Goal: Task Accomplishment & Management: Use online tool/utility

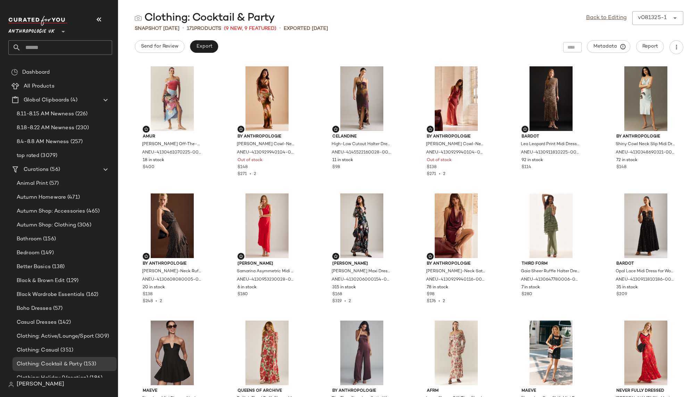
click at [51, 31] on span "Anthropologie UK" at bounding box center [31, 30] width 47 height 13
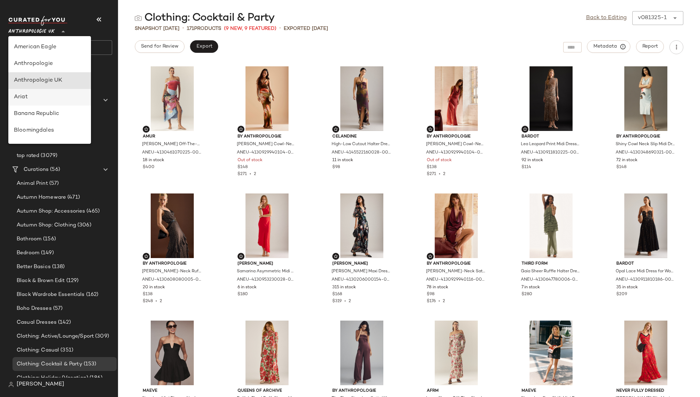
click at [50, 61] on div "Anthropologie" at bounding box center [50, 64] width 72 height 8
type input "**"
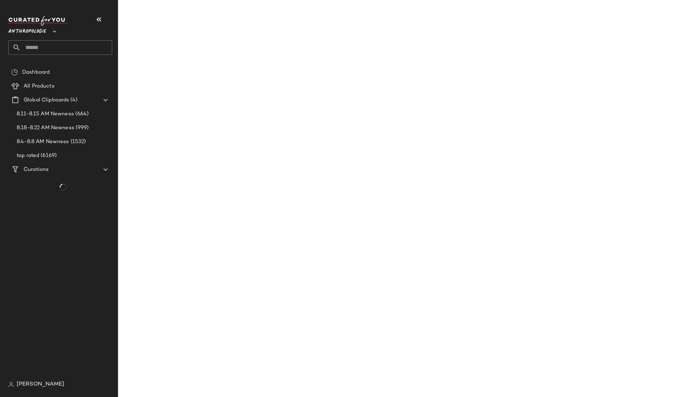
click at [55, 48] on input "text" at bounding box center [66, 47] width 91 height 15
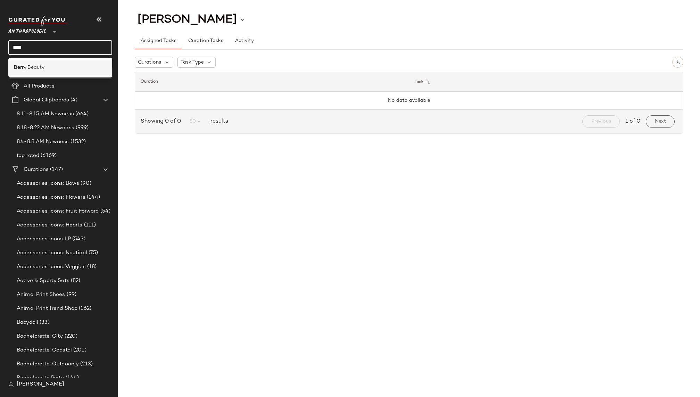
type input "****"
click at [43, 69] on span "y Beauty" at bounding box center [34, 67] width 21 height 7
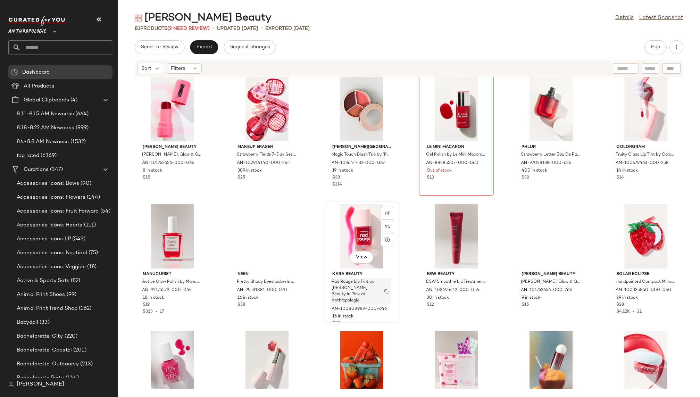
scroll to position [728, 0]
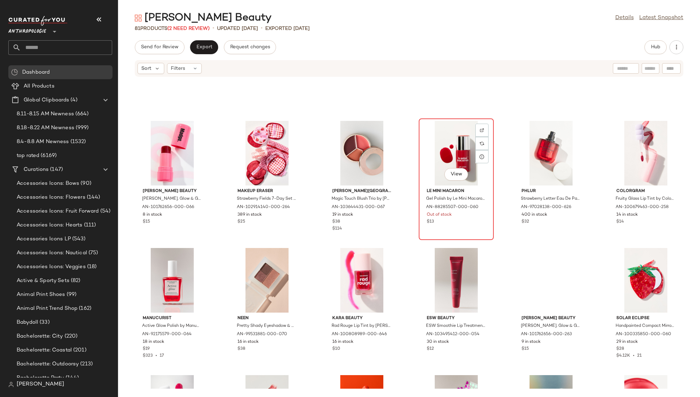
click at [430, 151] on div "View" at bounding box center [456, 153] width 70 height 65
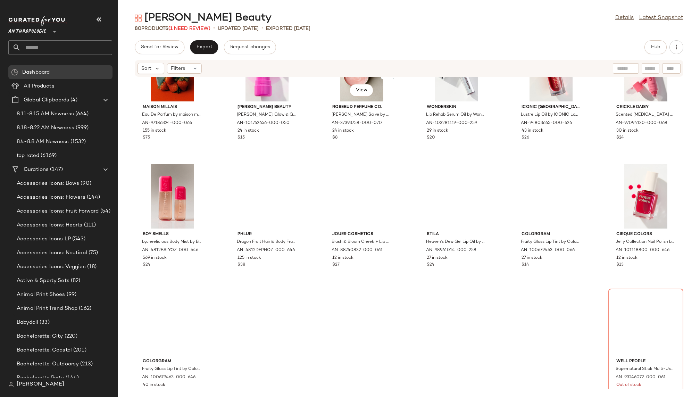
scroll to position [1470, 0]
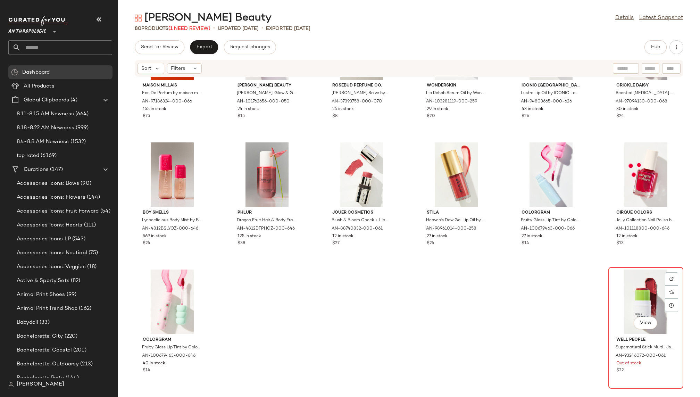
click at [624, 292] on div "View" at bounding box center [646, 302] width 70 height 65
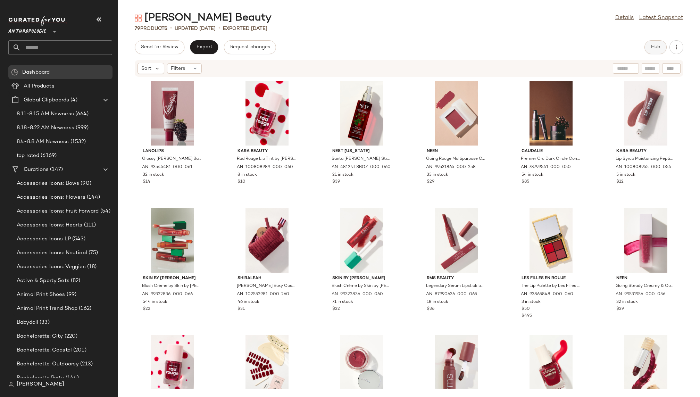
click at [654, 48] on span "Hub" at bounding box center [656, 47] width 10 height 6
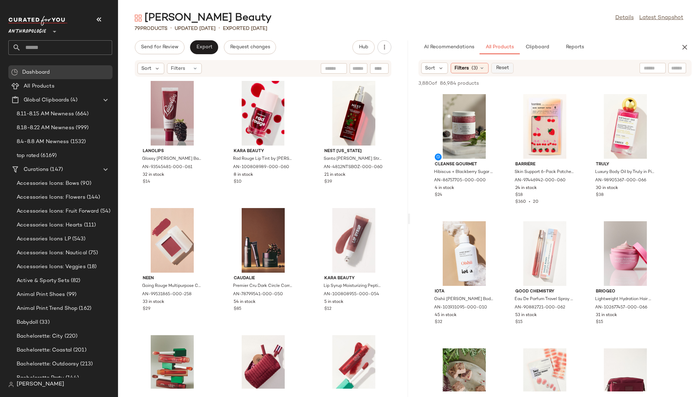
click at [505, 66] on span "Reset" at bounding box center [502, 68] width 13 height 6
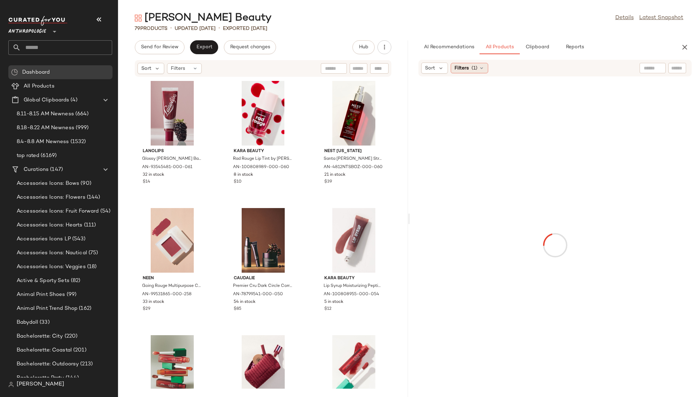
click at [470, 64] on div "Filters (1)" at bounding box center [470, 68] width 38 height 10
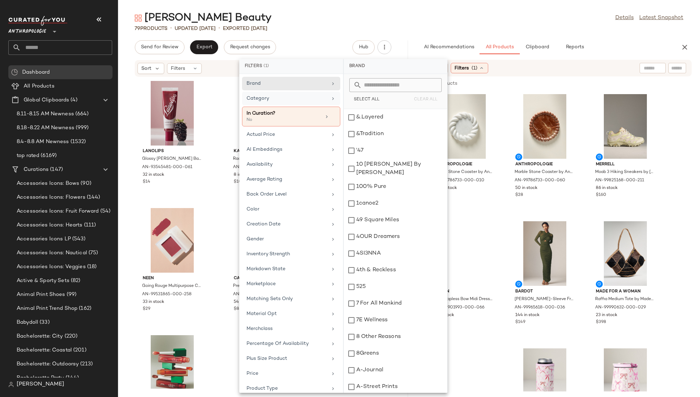
click at [307, 107] on div "Category" at bounding box center [291, 117] width 98 height 20
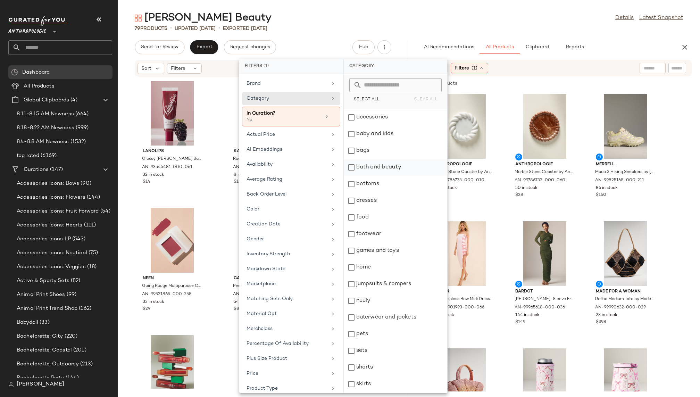
click at [384, 167] on div "bath and beauty" at bounding box center [396, 167] width 104 height 17
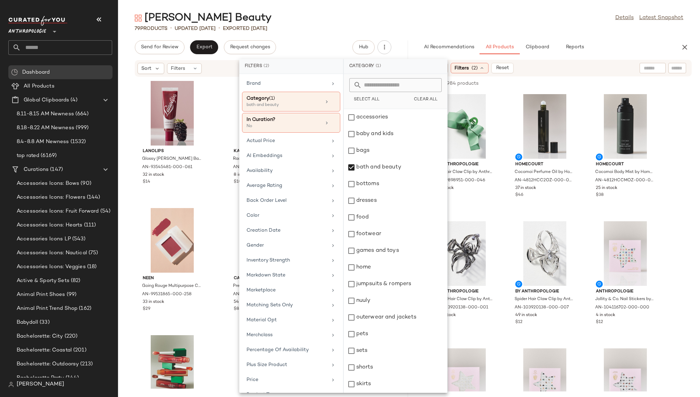
click at [437, 33] on div "[PERSON_NAME] Beauty Details Latest Snapshot 79 Products • updated [DATE] • Exp…" at bounding box center [409, 204] width 582 height 386
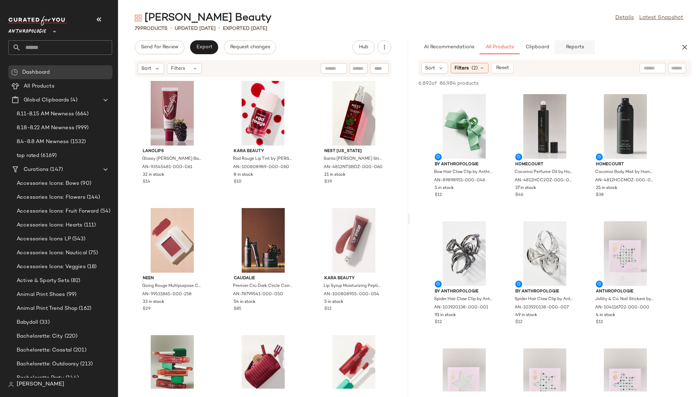
click at [563, 47] on button "Reports" at bounding box center [575, 47] width 40 height 14
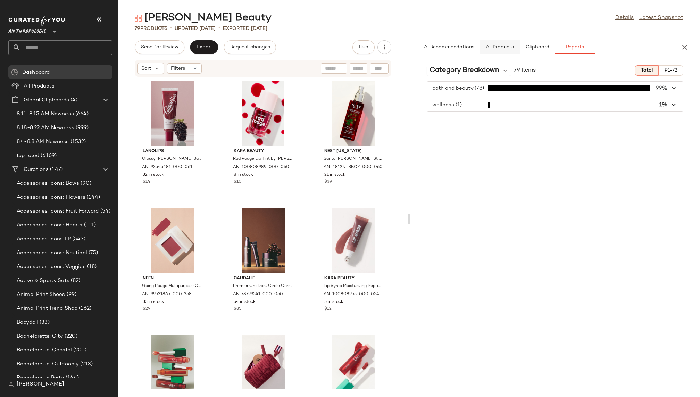
click at [504, 45] on span "All Products" at bounding box center [500, 47] width 28 height 6
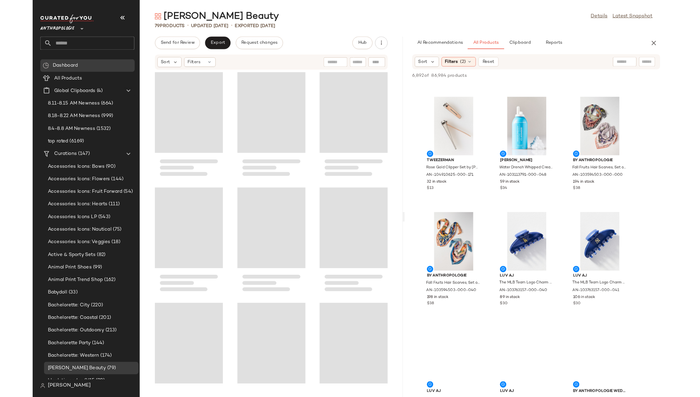
scroll to position [369, 0]
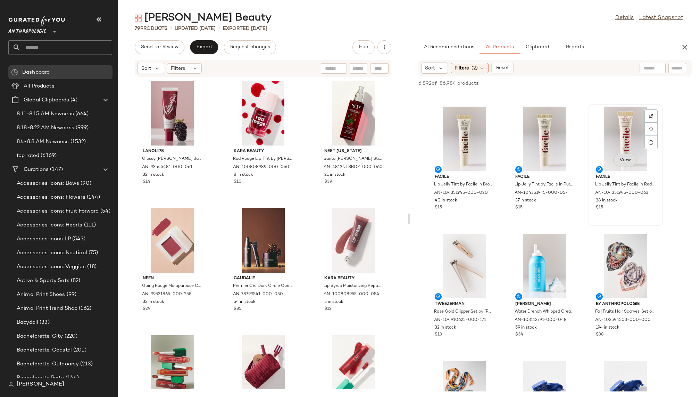
click at [621, 165] on button "View" at bounding box center [625, 160] width 24 height 13
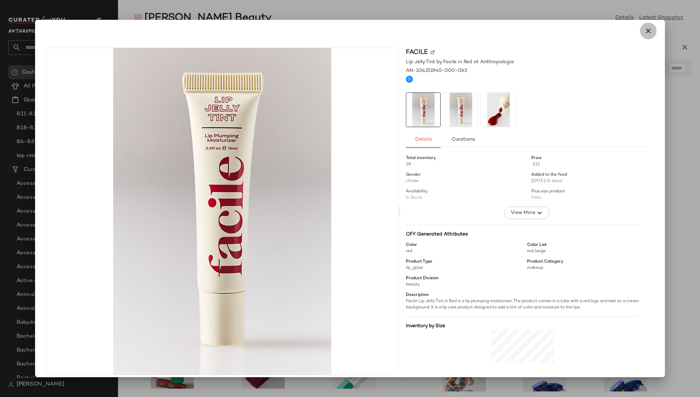
click at [647, 31] on icon "button" at bounding box center [648, 31] width 8 height 8
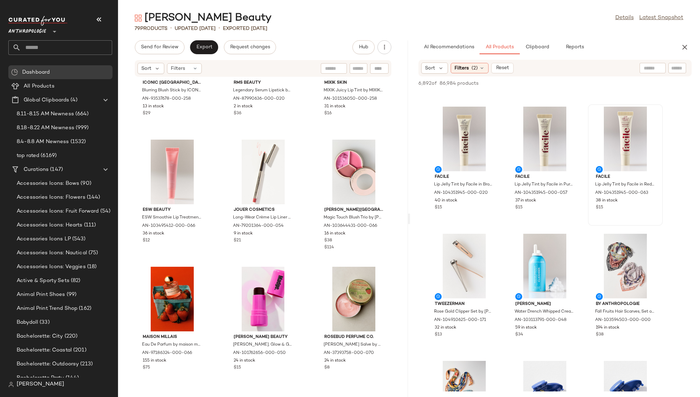
scroll to position [2616, 0]
click at [609, 152] on div "View" at bounding box center [626, 139] width 70 height 65
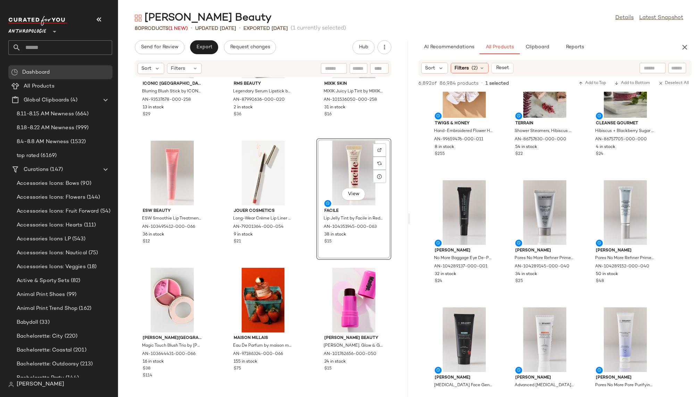
scroll to position [2203, 0]
drag, startPoint x: 255, startPoint y: 174, endPoint x: 699, endPoint y: 7, distance: 475.0
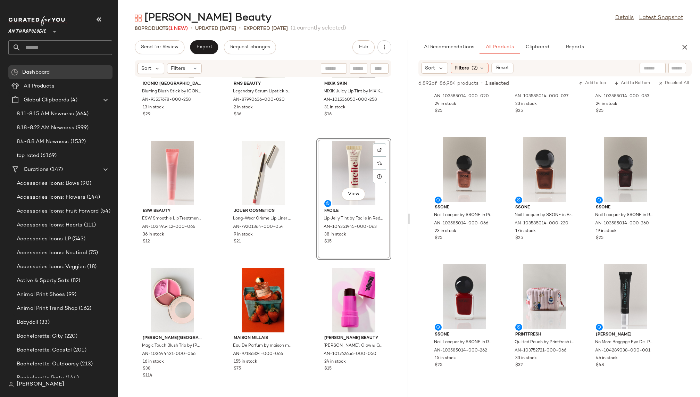
scroll to position [2760, 0]
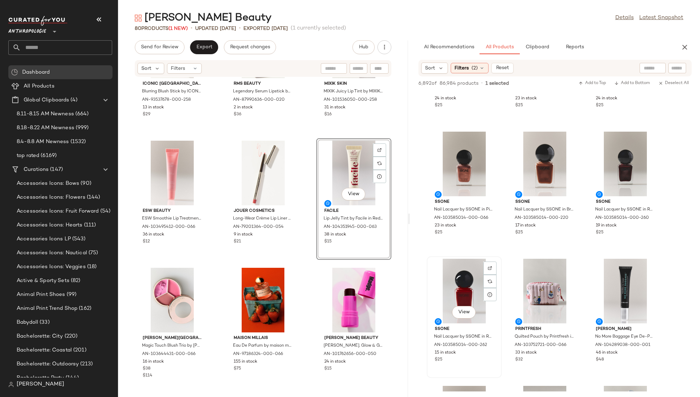
click at [461, 304] on div "View" at bounding box center [464, 291] width 70 height 65
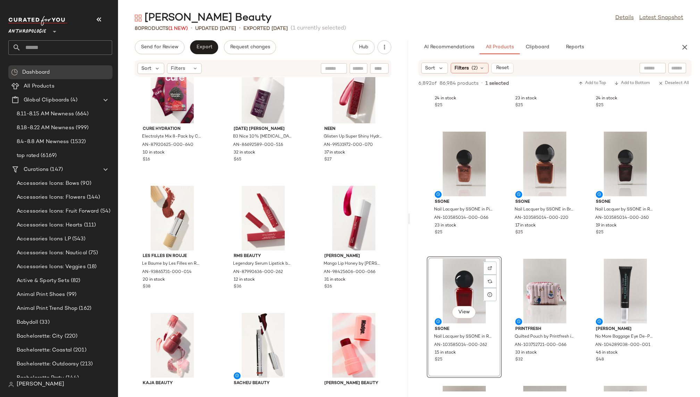
scroll to position [1046, 0]
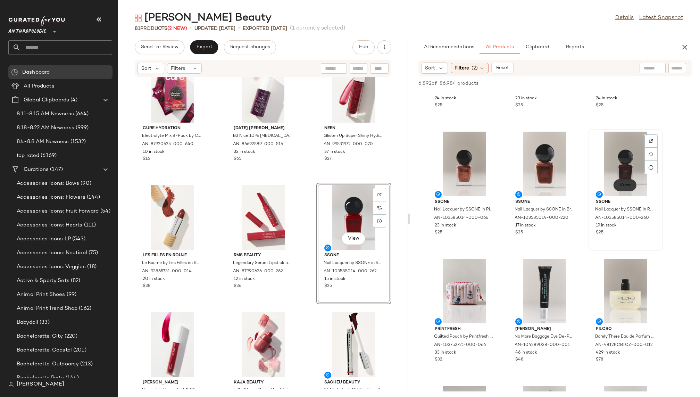
click at [626, 184] on span "View" at bounding box center [625, 185] width 12 height 6
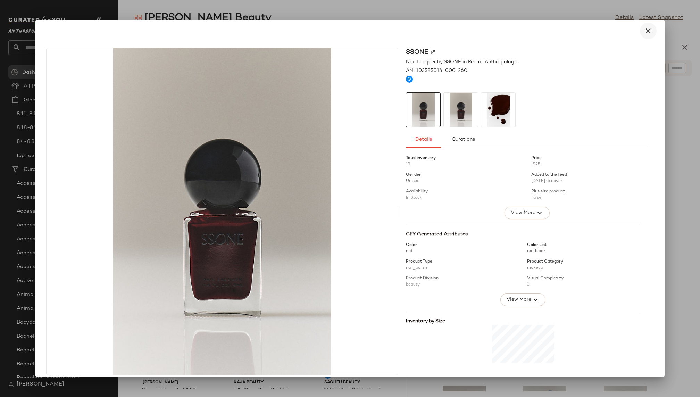
click at [647, 27] on icon "button" at bounding box center [648, 31] width 8 height 8
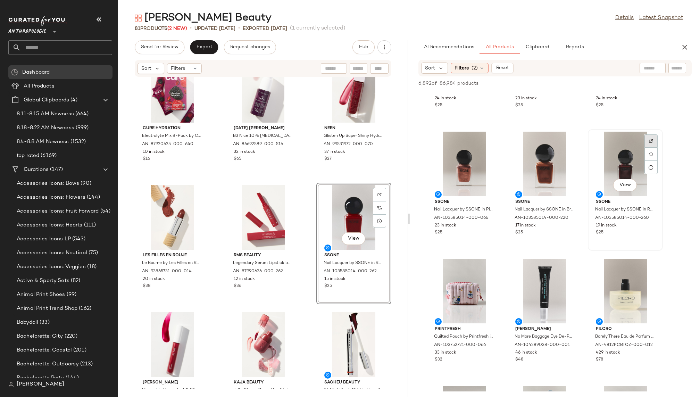
click at [652, 139] on img at bounding box center [651, 141] width 4 height 4
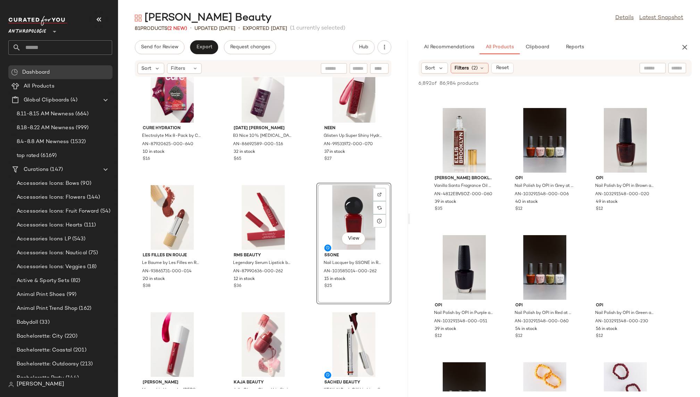
scroll to position [4192, 0]
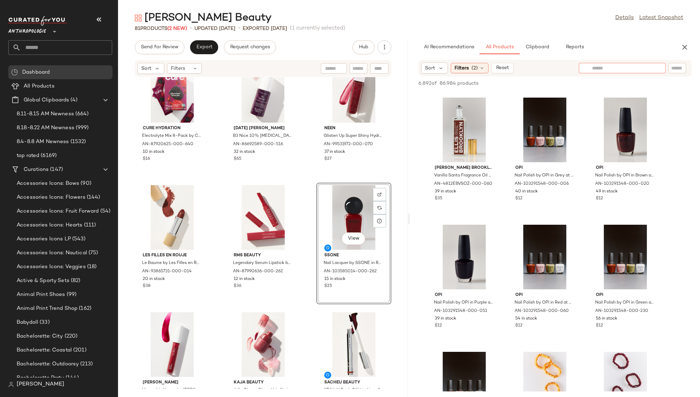
click at [654, 67] on div at bounding box center [622, 68] width 87 height 10
type input "*****"
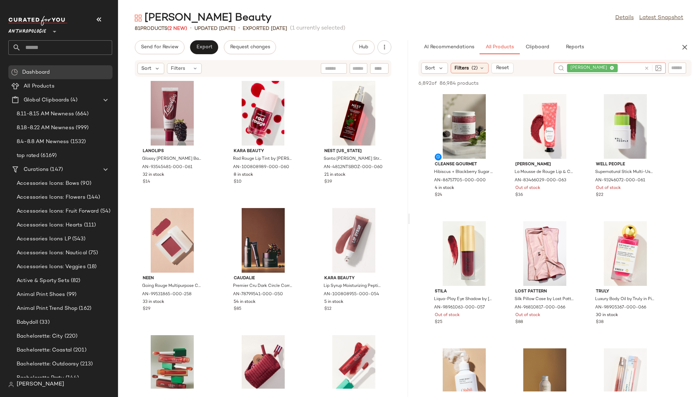
scroll to position [13, 0]
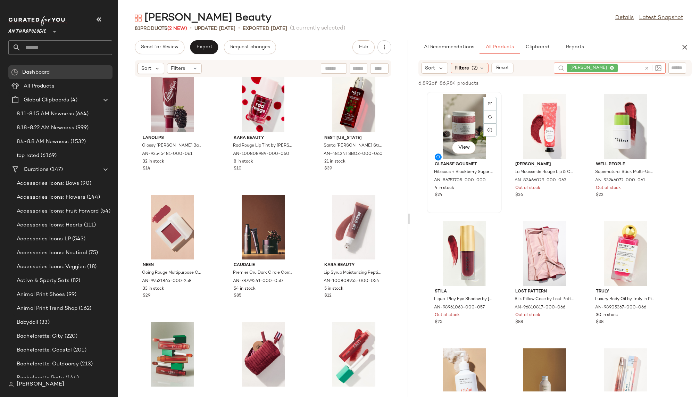
click at [455, 128] on div "View" at bounding box center [464, 126] width 70 height 65
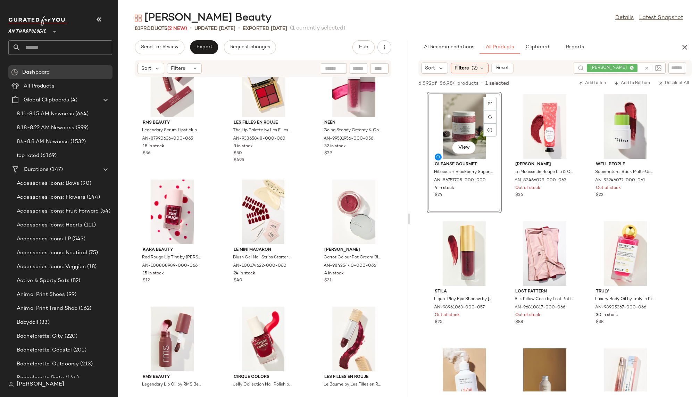
scroll to position [421, 0]
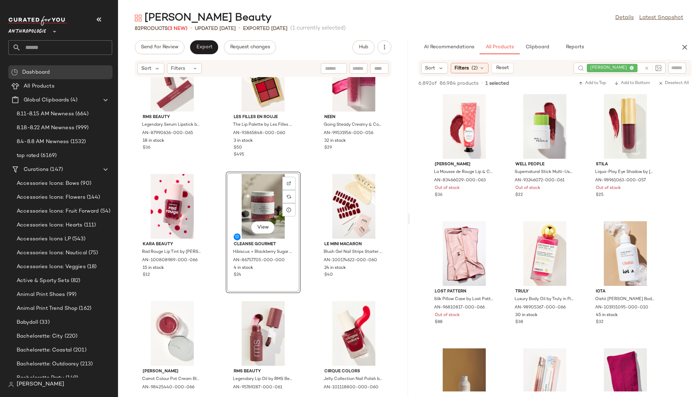
click at [309, 303] on div "RMS Beauty Legendary Serum Lipstick by RMS Beauty in Pink at Anthropologie AN-8…" at bounding box center [263, 233] width 290 height 312
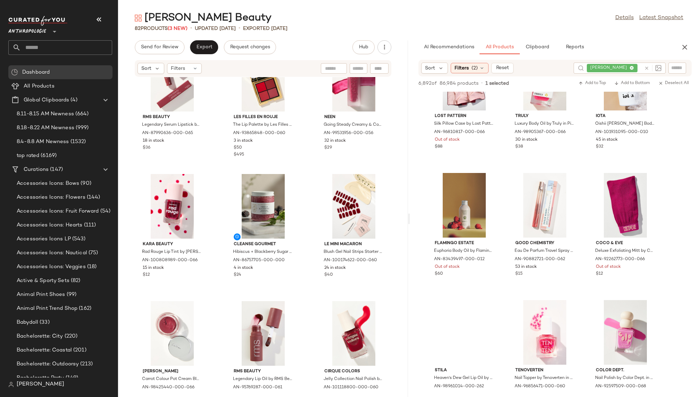
scroll to position [177, 0]
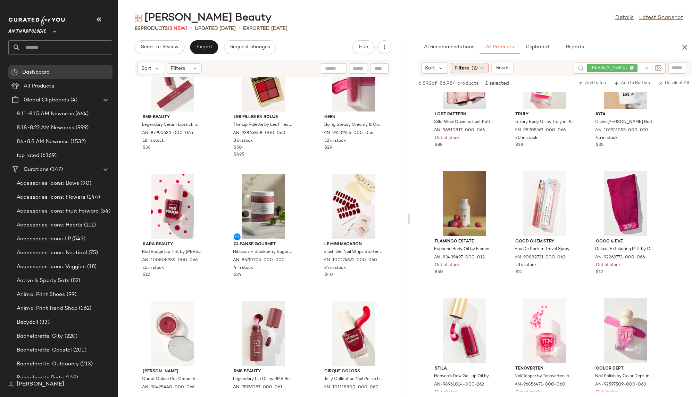
click at [468, 65] on span "Filters" at bounding box center [462, 68] width 14 height 7
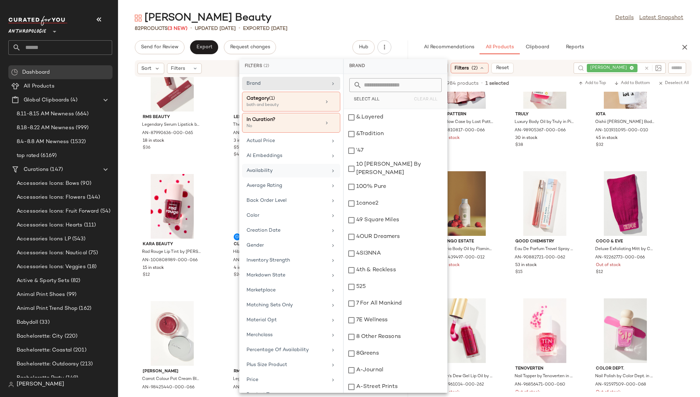
click at [293, 179] on div "Availability" at bounding box center [291, 186] width 98 height 14
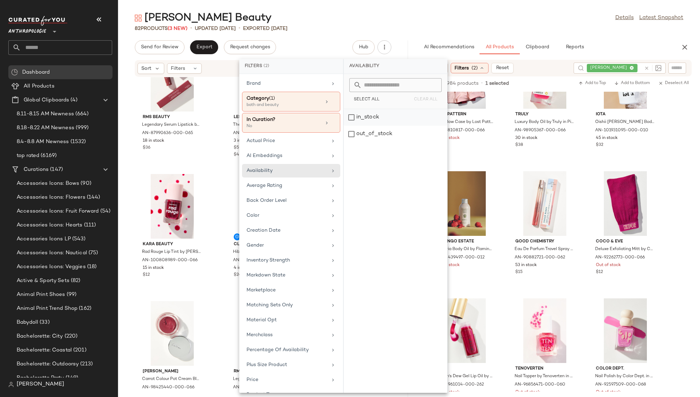
click at [372, 126] on div "in_stock" at bounding box center [396, 134] width 104 height 17
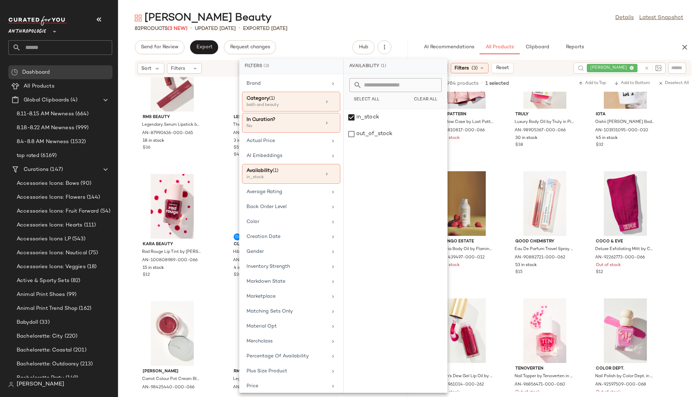
click at [488, 24] on div "[PERSON_NAME] Beauty Details Latest Snapshot" at bounding box center [409, 18] width 582 height 14
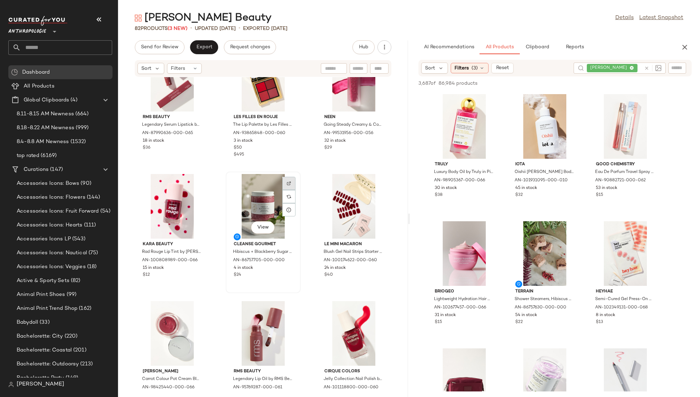
click at [285, 190] on div at bounding box center [288, 196] width 13 height 13
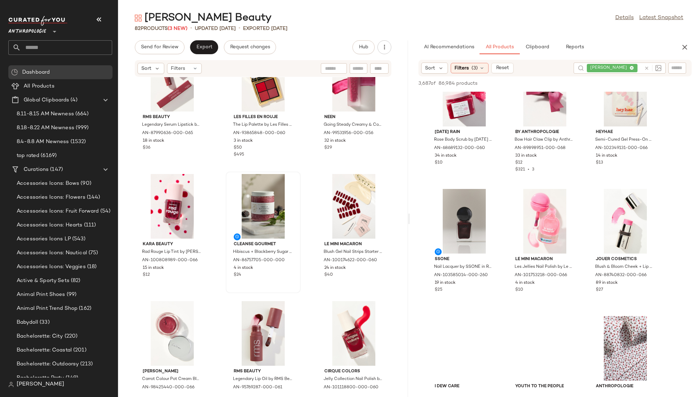
scroll to position [543, 0]
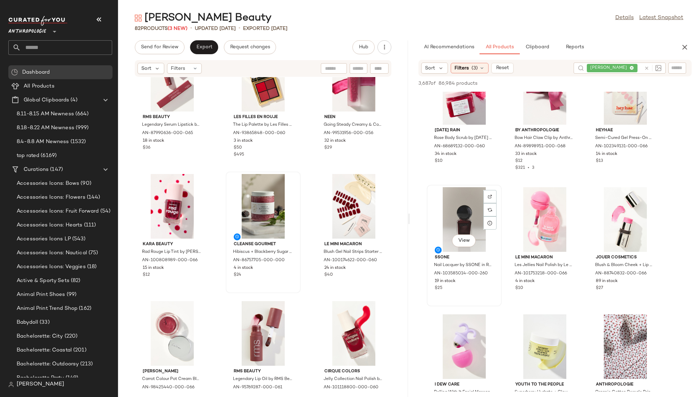
click at [452, 213] on div "View" at bounding box center [464, 219] width 70 height 65
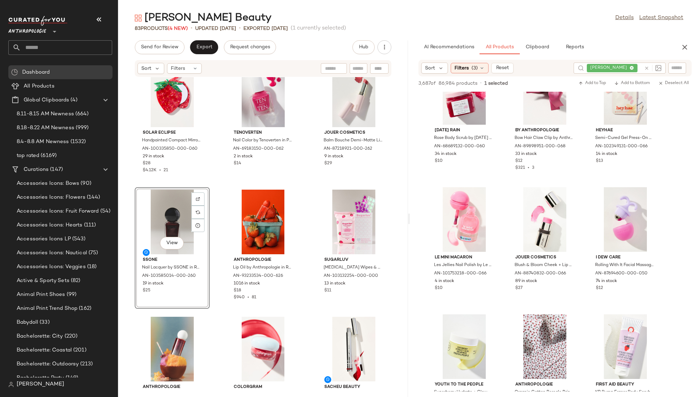
scroll to position [2078, 0]
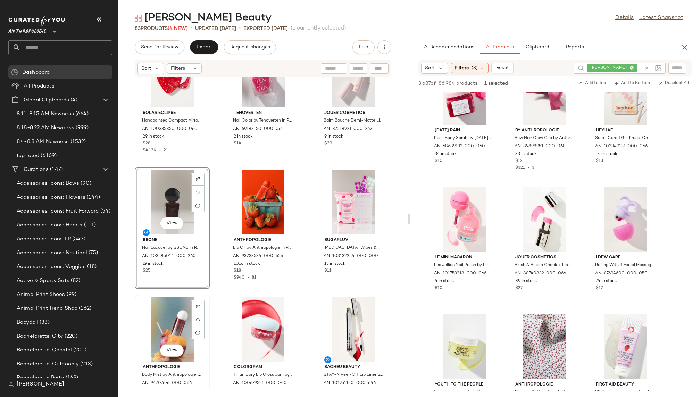
click at [170, 320] on div "View" at bounding box center [172, 329] width 70 height 65
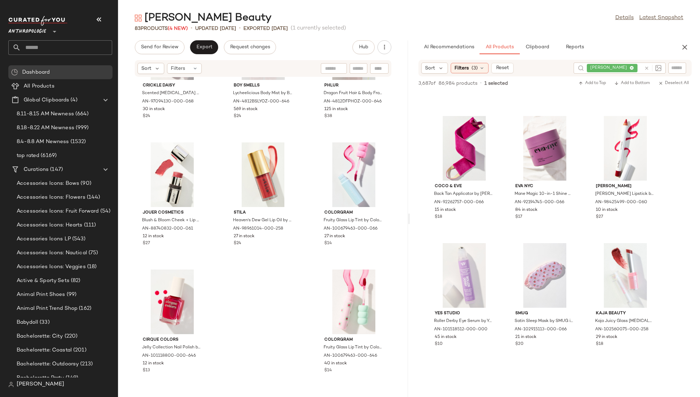
scroll to position [2533, 0]
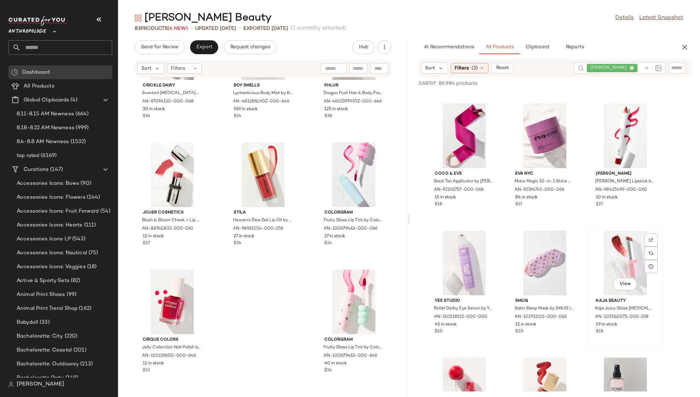
click at [608, 261] on div "View" at bounding box center [626, 263] width 70 height 65
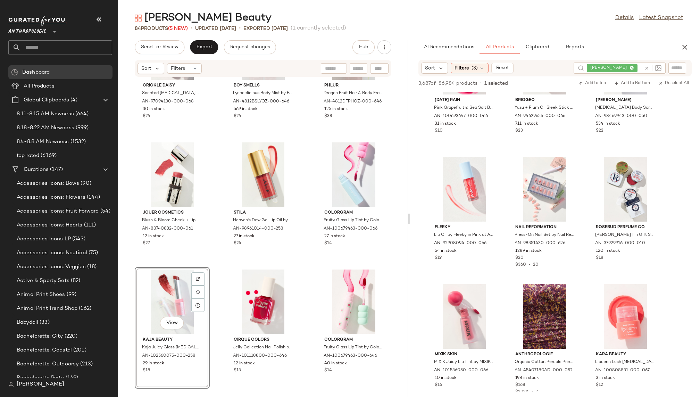
scroll to position [3620, 0]
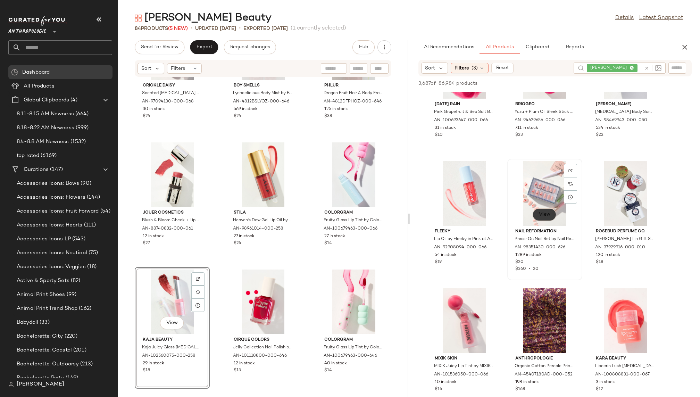
click at [542, 215] on span "View" at bounding box center [545, 215] width 12 height 6
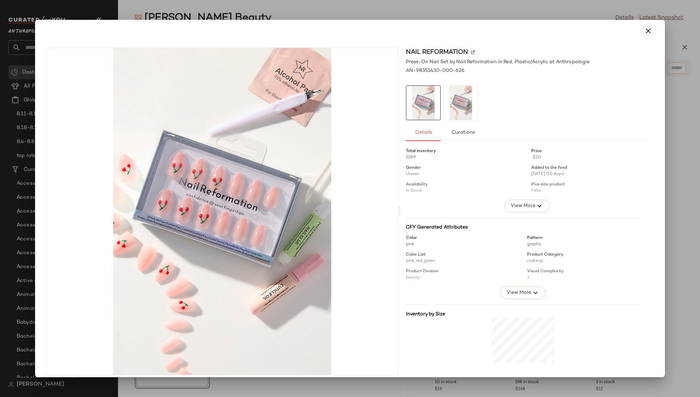
click at [645, 28] on icon "button" at bounding box center [648, 31] width 8 height 8
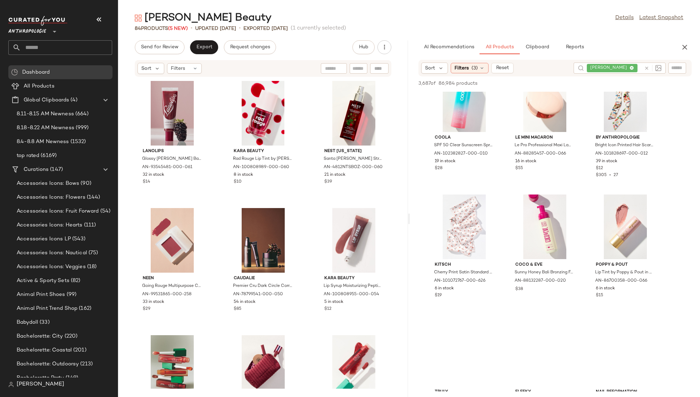
scroll to position [5432, 0]
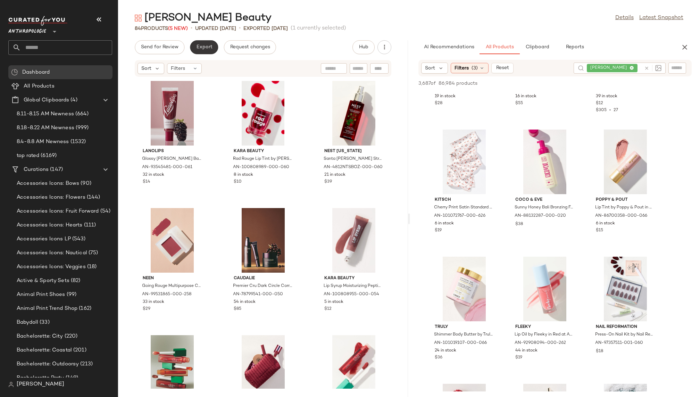
click at [205, 49] on span "Export" at bounding box center [204, 47] width 16 height 6
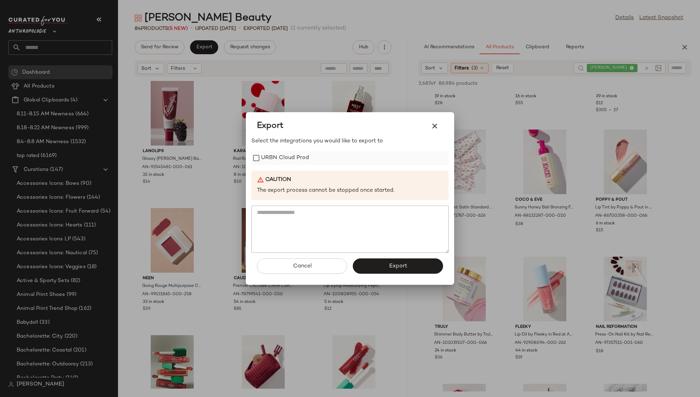
click at [290, 160] on label "URBN Cloud Prod" at bounding box center [285, 158] width 48 height 14
click at [386, 264] on button "Export" at bounding box center [398, 265] width 90 height 15
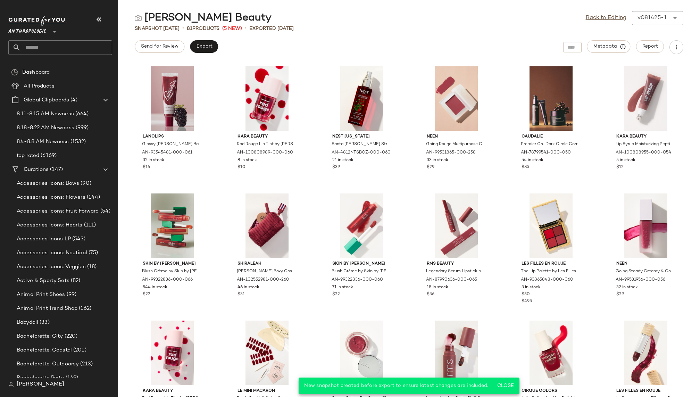
click at [51, 46] on input "text" at bounding box center [66, 47] width 91 height 15
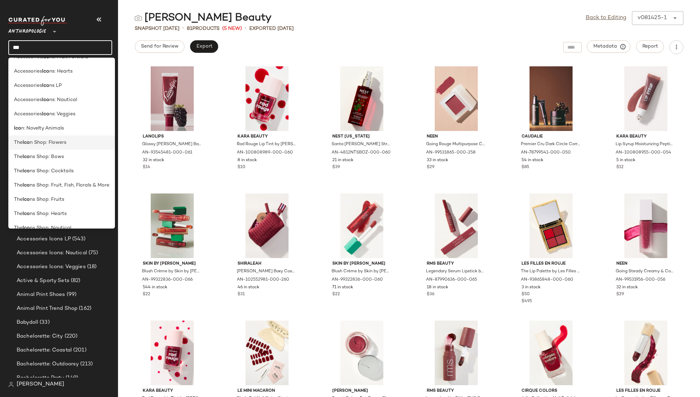
scroll to position [54, 0]
type input "***"
click at [59, 158] on span "ns Shop: Cocktails" at bounding box center [52, 155] width 44 height 7
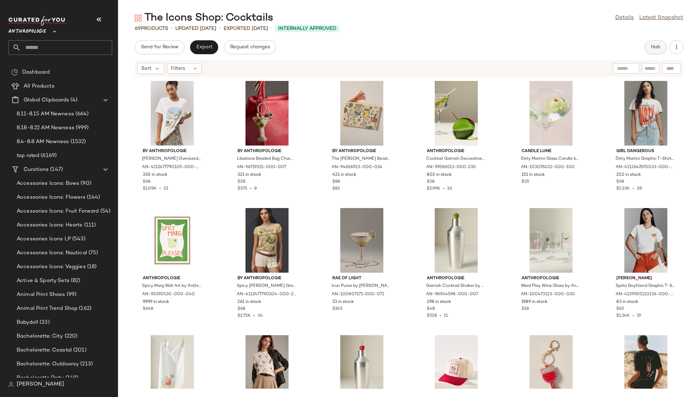
click at [651, 46] on button "Hub" at bounding box center [656, 47] width 22 height 14
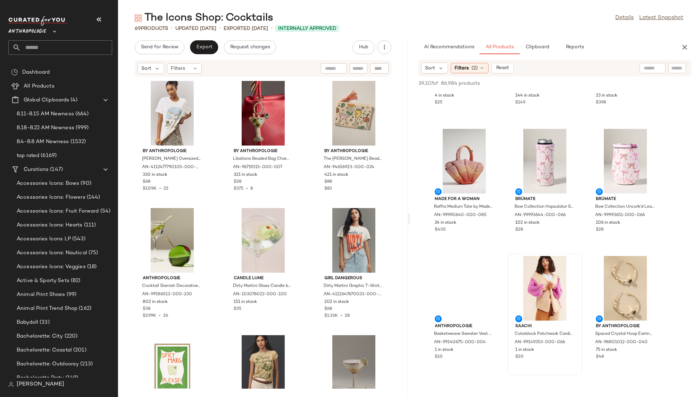
scroll to position [221, 0]
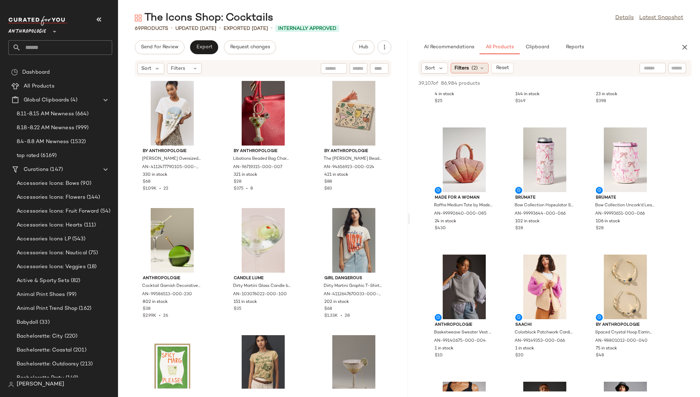
click at [464, 70] on span "Filters" at bounding box center [462, 68] width 14 height 7
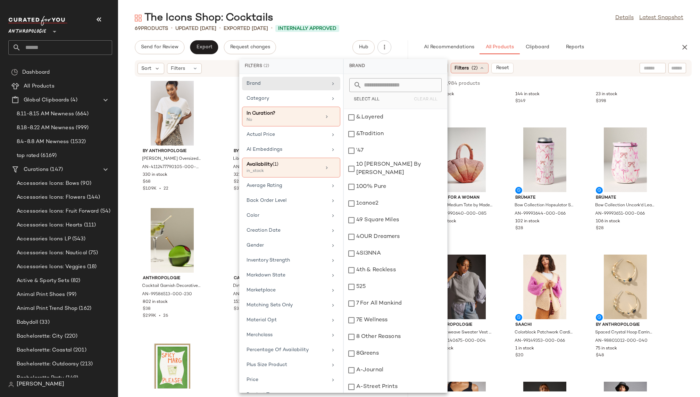
click at [464, 70] on span "Filters" at bounding box center [462, 68] width 14 height 7
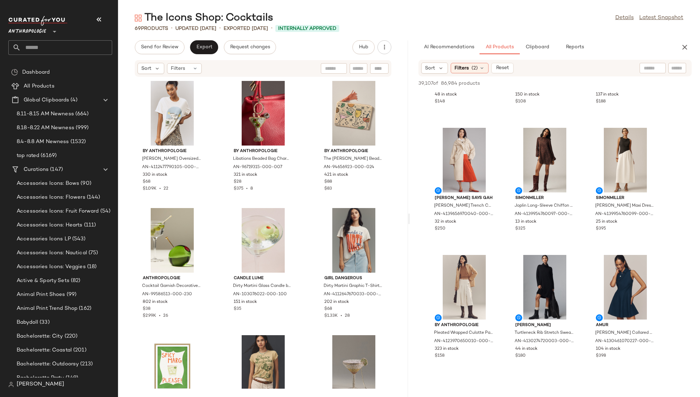
scroll to position [1885, 0]
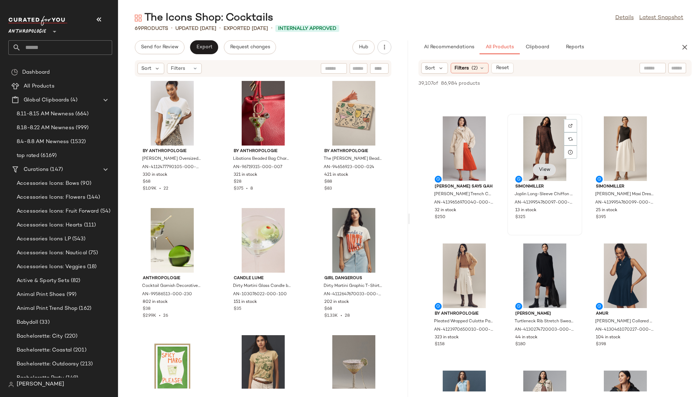
click at [547, 167] on span "View" at bounding box center [545, 170] width 12 height 6
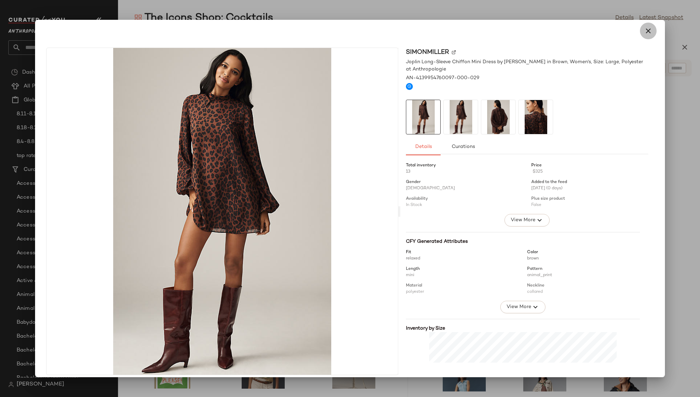
click at [645, 34] on icon "button" at bounding box center [648, 31] width 8 height 8
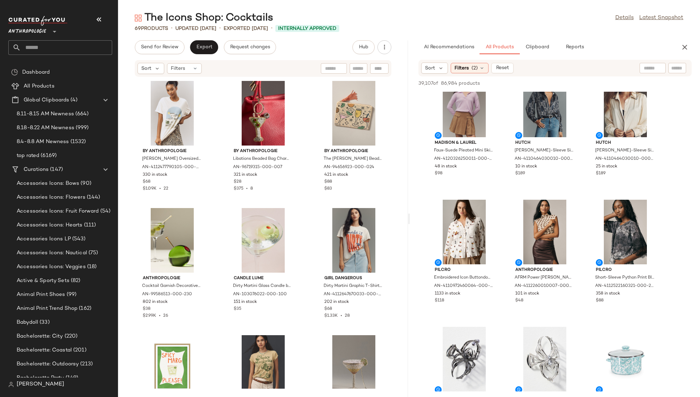
scroll to position [2971, 0]
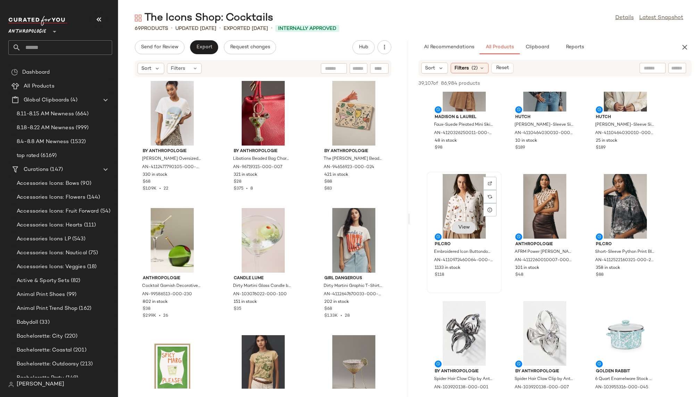
click at [462, 227] on span "View" at bounding box center [464, 228] width 12 height 6
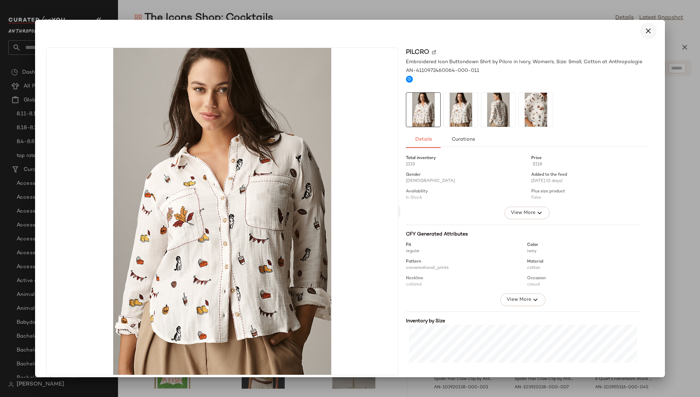
click at [646, 32] on icon "button" at bounding box center [648, 31] width 8 height 8
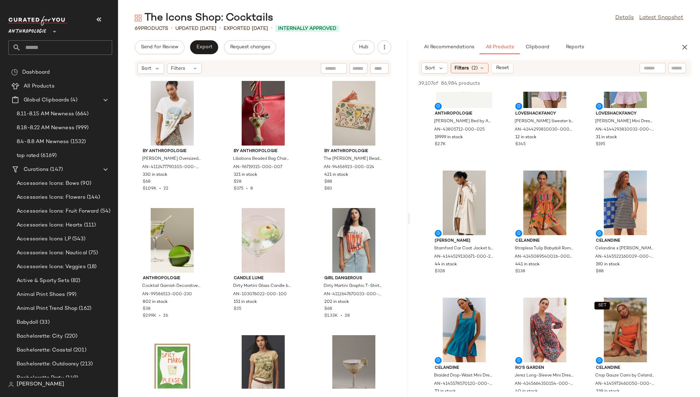
scroll to position [9456, 0]
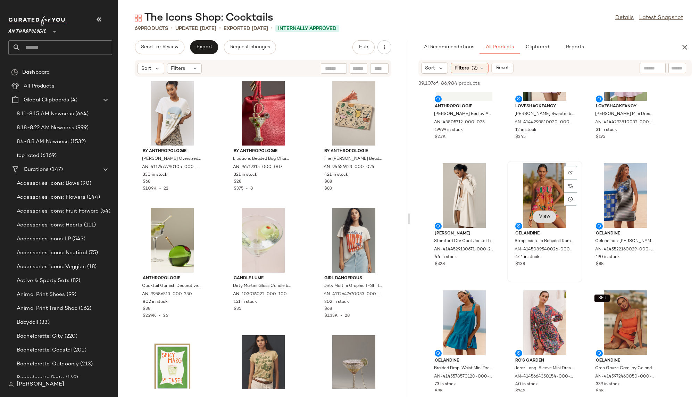
click at [543, 218] on span "View" at bounding box center [545, 217] width 12 height 6
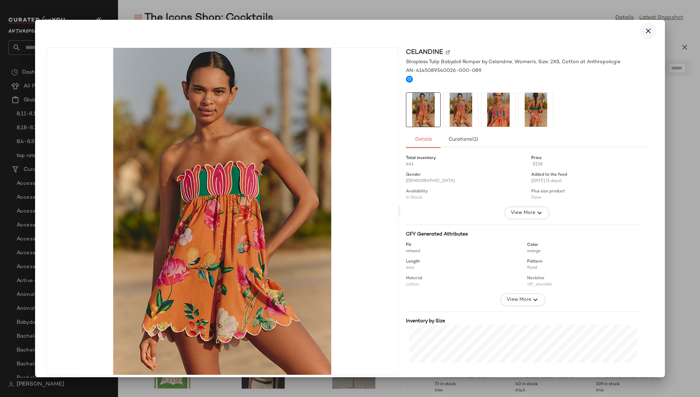
click at [645, 31] on icon "button" at bounding box center [648, 31] width 8 height 8
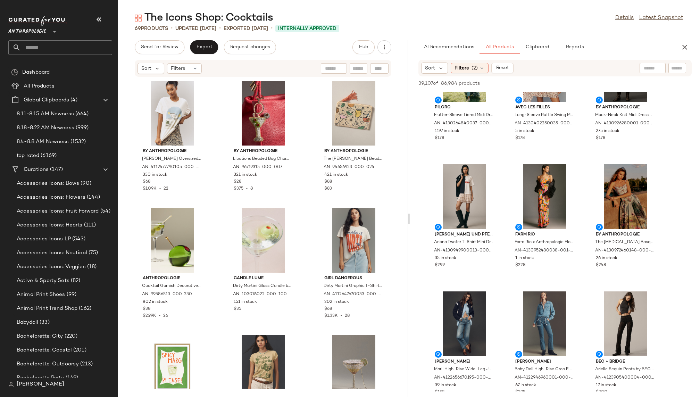
scroll to position [10263, 0]
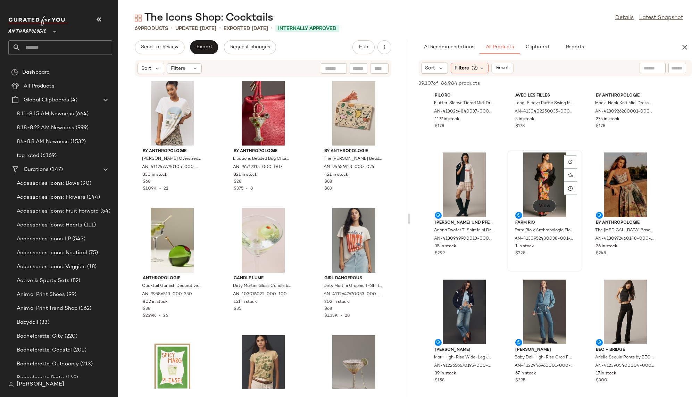
click at [542, 207] on span "View" at bounding box center [545, 206] width 12 height 6
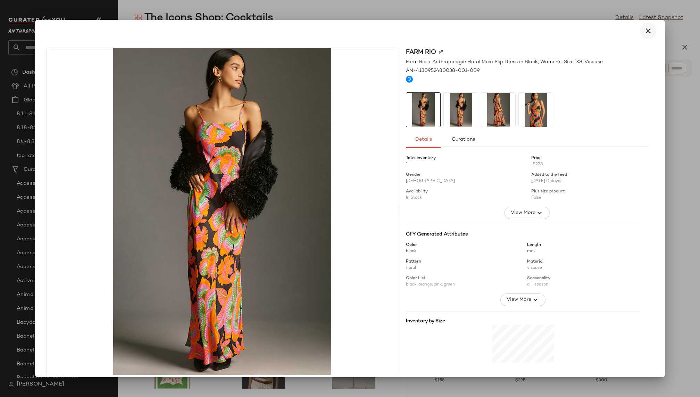
click at [640, 31] on button "button" at bounding box center [648, 31] width 17 height 17
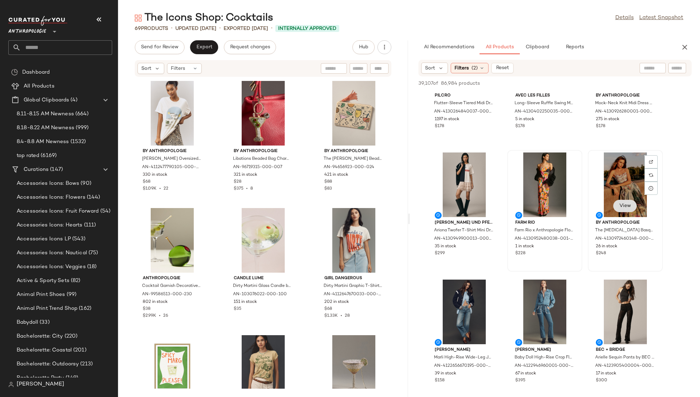
click at [619, 205] on span "View" at bounding box center [625, 206] width 12 height 6
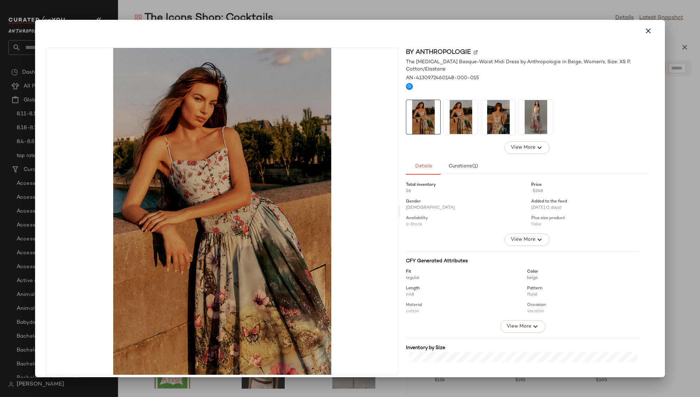
click at [498, 107] on img at bounding box center [498, 117] width 34 height 34
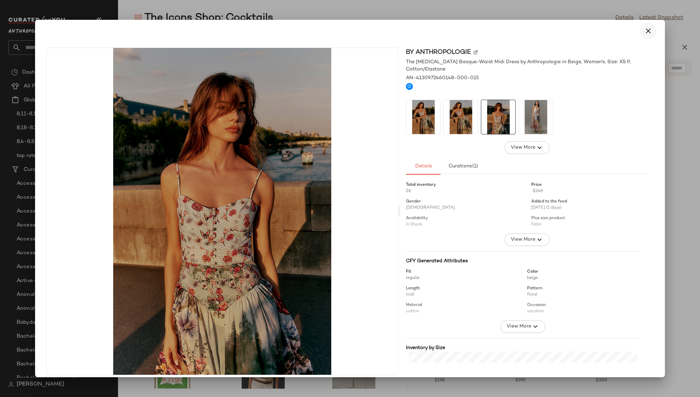
click at [644, 33] on icon "button" at bounding box center [648, 31] width 8 height 8
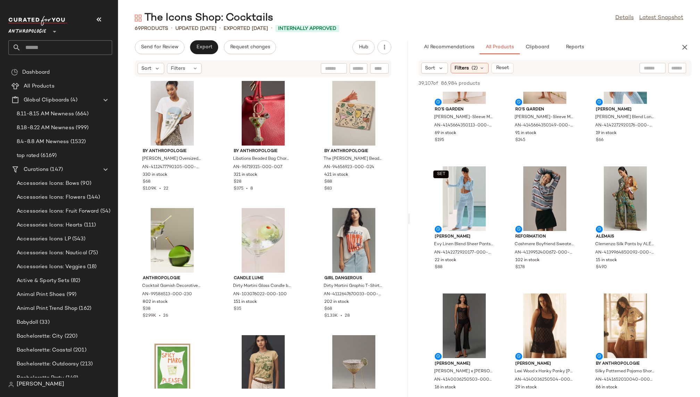
scroll to position [17686, 0]
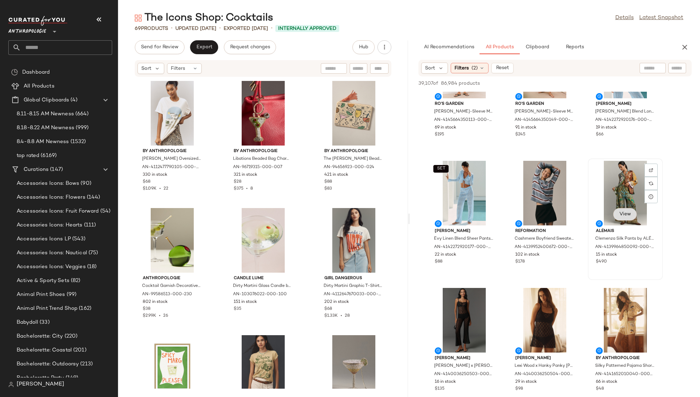
click at [621, 213] on span "View" at bounding box center [625, 215] width 12 height 6
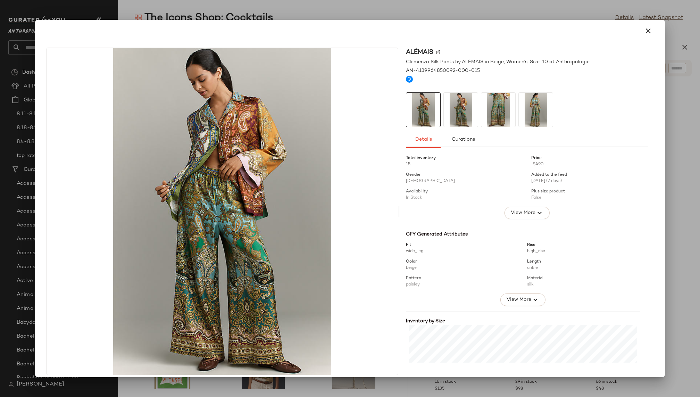
click at [481, 101] on img at bounding box center [498, 110] width 34 height 34
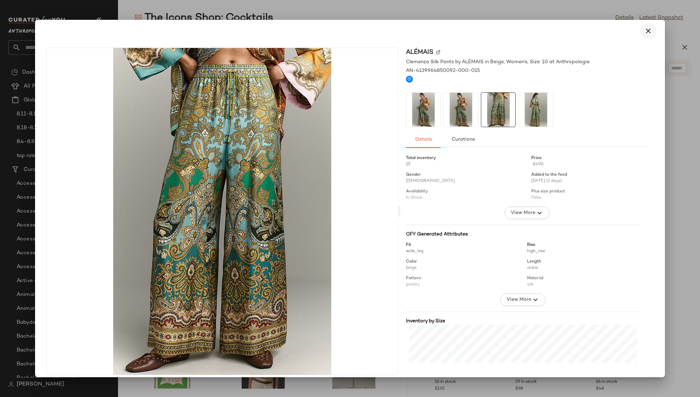
click at [646, 32] on icon "button" at bounding box center [648, 31] width 8 height 8
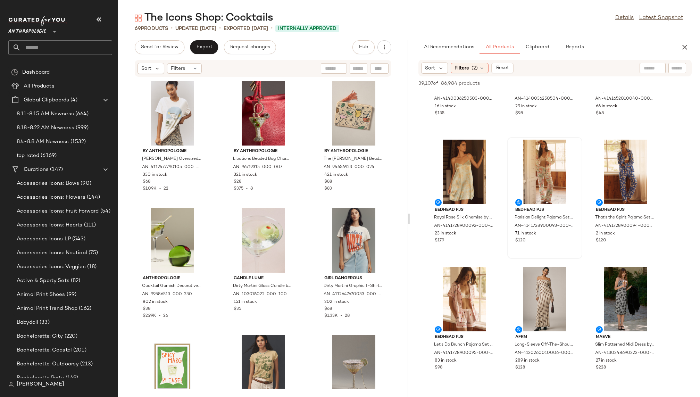
scroll to position [17971, 0]
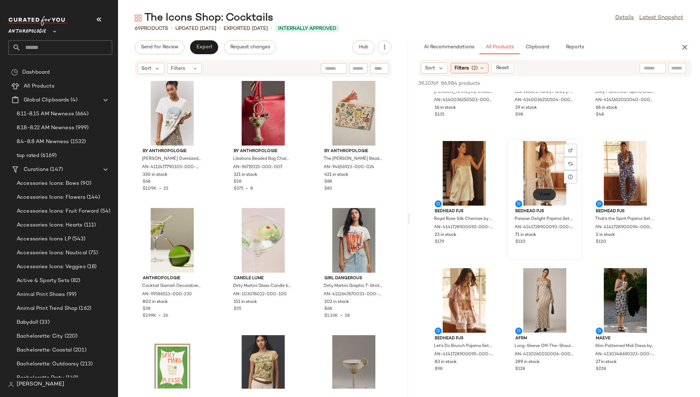
click at [547, 194] on span "View" at bounding box center [545, 195] width 12 height 6
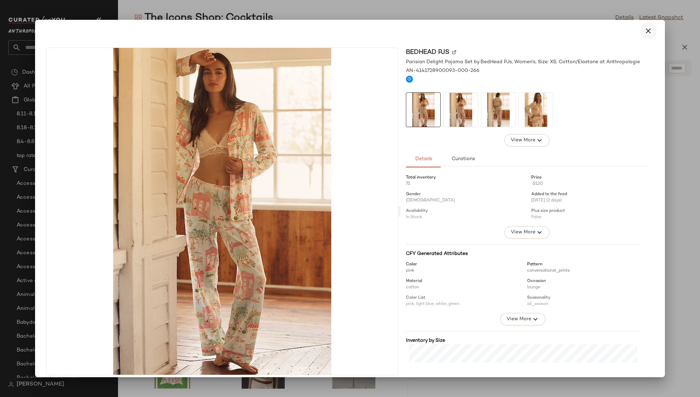
click at [648, 25] on button "button" at bounding box center [648, 31] width 17 height 17
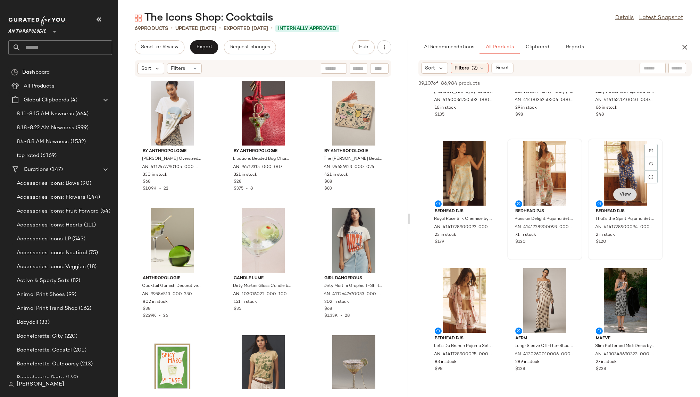
click at [625, 193] on span "View" at bounding box center [625, 195] width 12 height 6
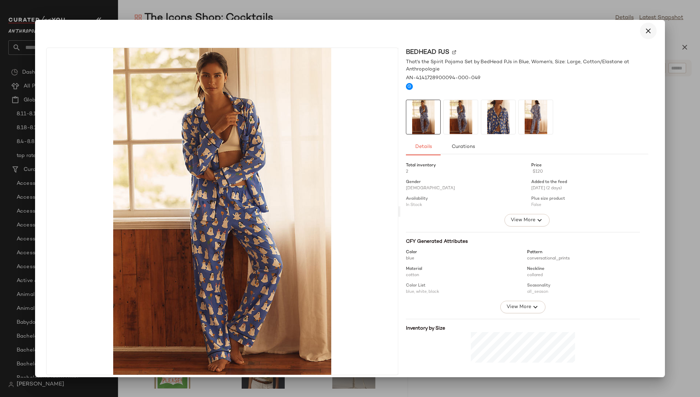
click at [644, 28] on icon "button" at bounding box center [648, 31] width 8 height 8
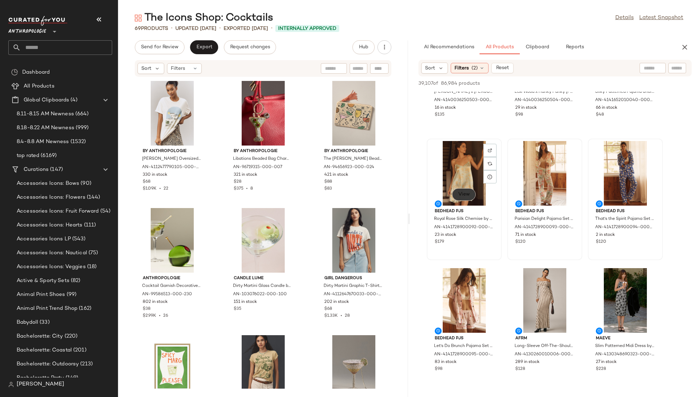
click at [469, 194] on span "View" at bounding box center [464, 195] width 12 height 6
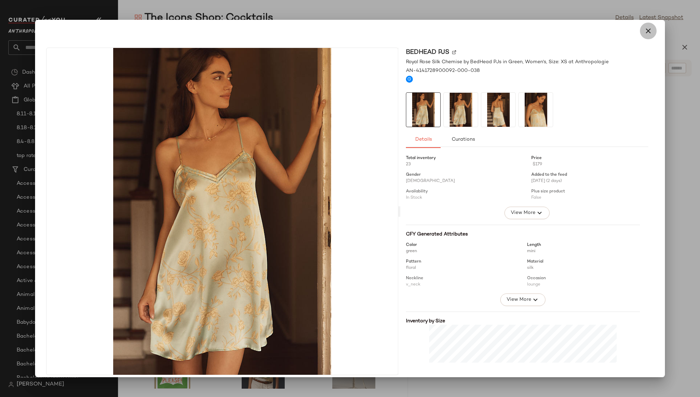
click at [645, 31] on icon "button" at bounding box center [648, 31] width 8 height 8
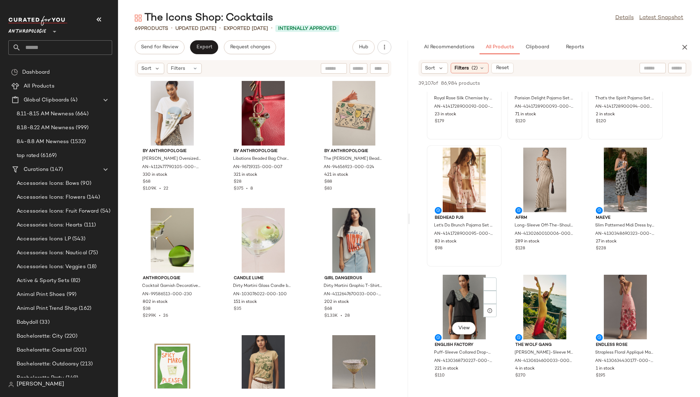
scroll to position [18103, 0]
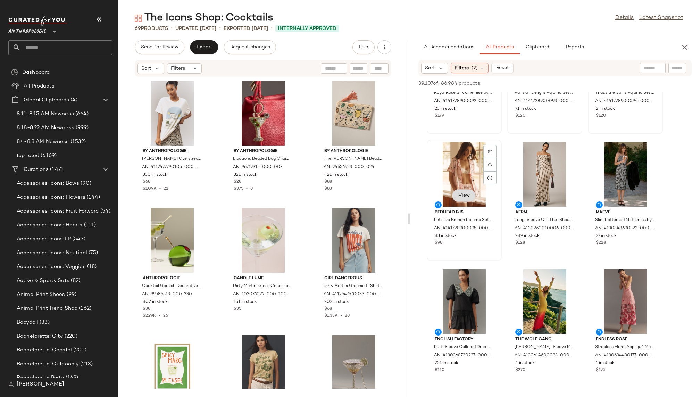
click at [469, 196] on span "View" at bounding box center [464, 196] width 12 height 6
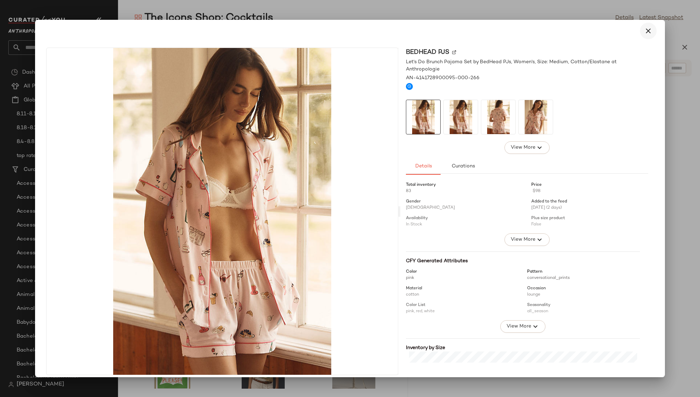
click at [644, 31] on icon "button" at bounding box center [648, 31] width 8 height 8
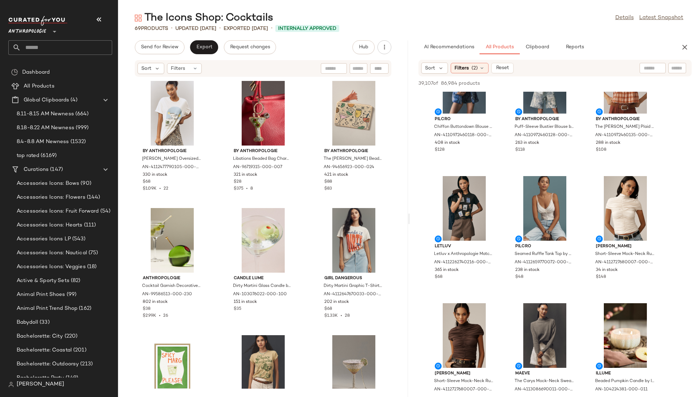
scroll to position [21381, 0]
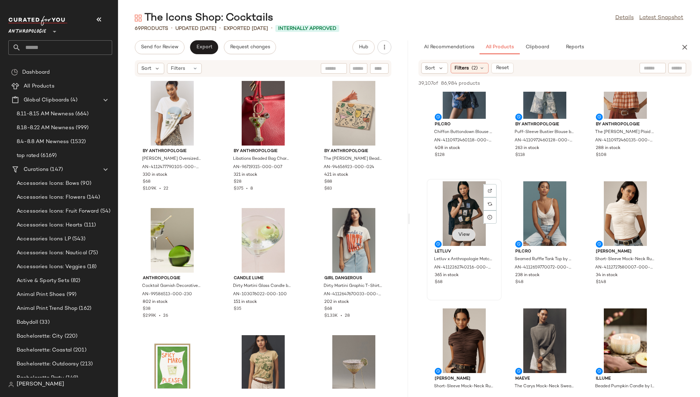
click at [464, 234] on span "View" at bounding box center [464, 235] width 12 height 6
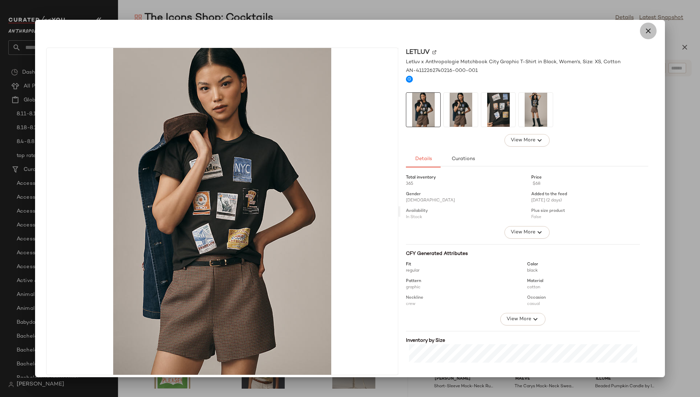
click at [646, 31] on icon "button" at bounding box center [648, 31] width 8 height 8
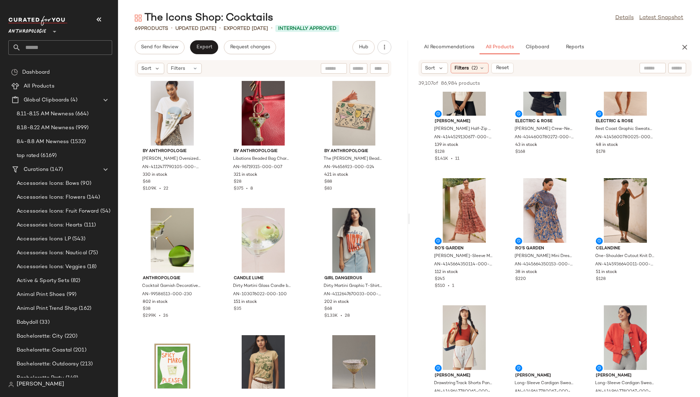
scroll to position [28683, 0]
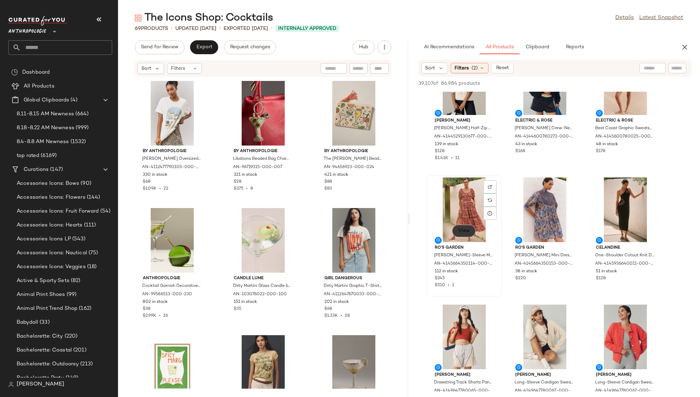
click at [462, 232] on span "View" at bounding box center [464, 231] width 12 height 6
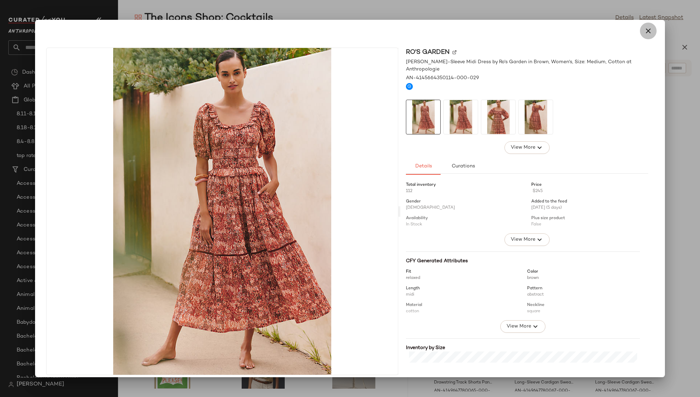
click at [644, 33] on icon "button" at bounding box center [648, 31] width 8 height 8
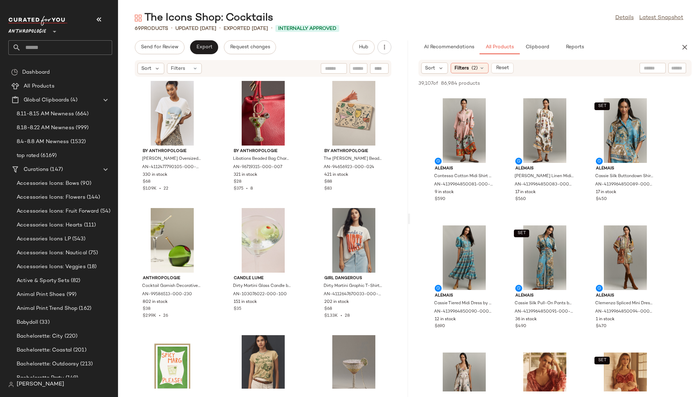
scroll to position [29030, 0]
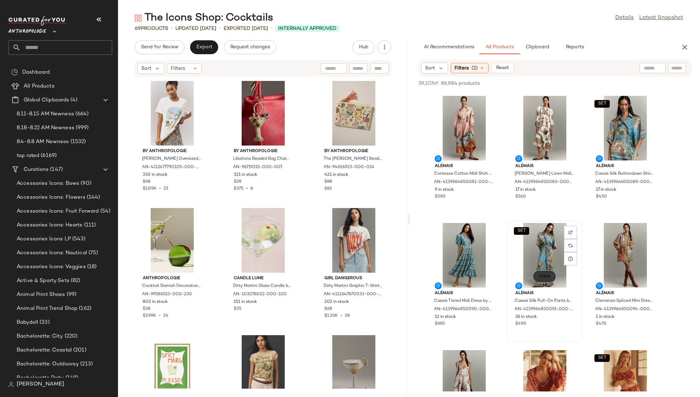
click at [540, 277] on span "View" at bounding box center [545, 277] width 12 height 6
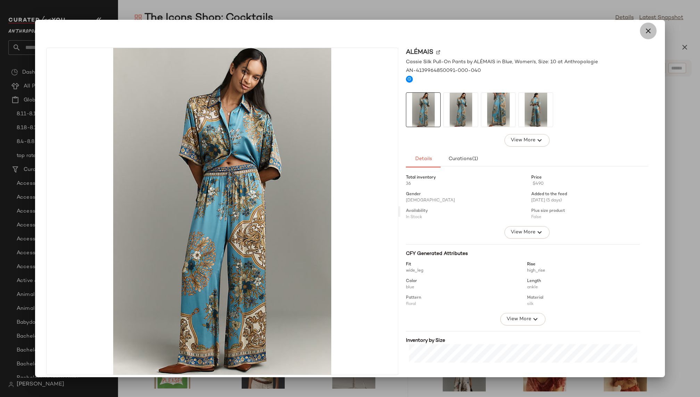
click at [644, 32] on icon "button" at bounding box center [648, 31] width 8 height 8
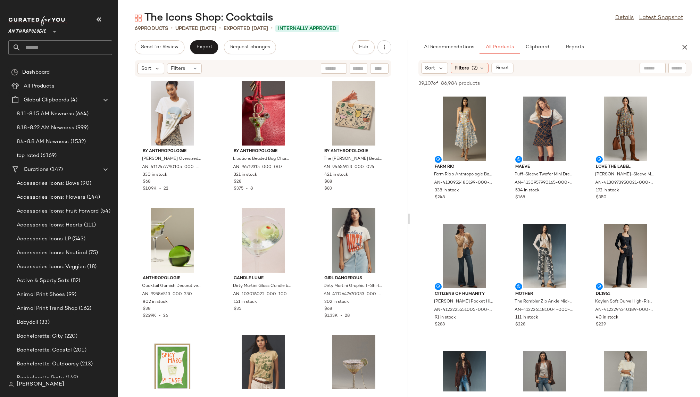
scroll to position [30755, 0]
click at [463, 150] on span "View" at bounding box center [464, 150] width 12 height 6
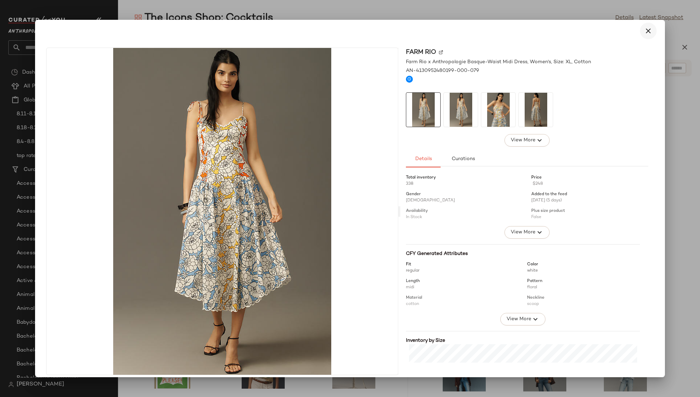
click at [646, 33] on icon "button" at bounding box center [648, 31] width 8 height 8
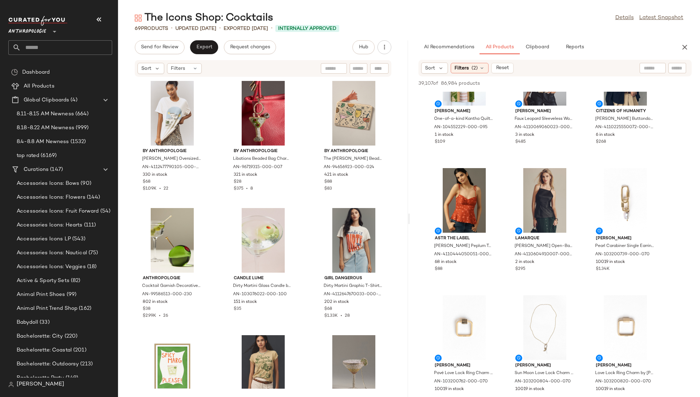
scroll to position [35065, 0]
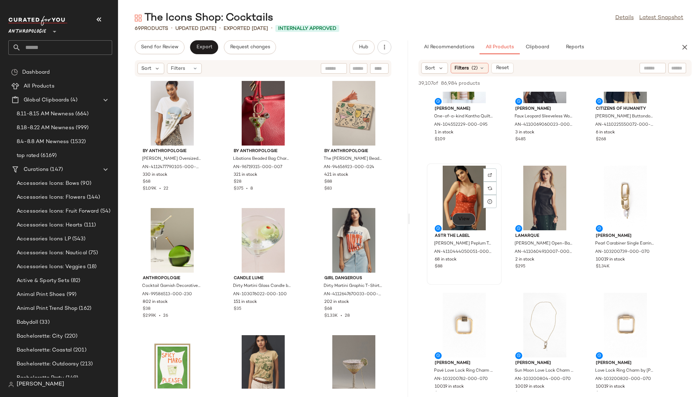
click at [465, 220] on span "View" at bounding box center [464, 219] width 12 height 6
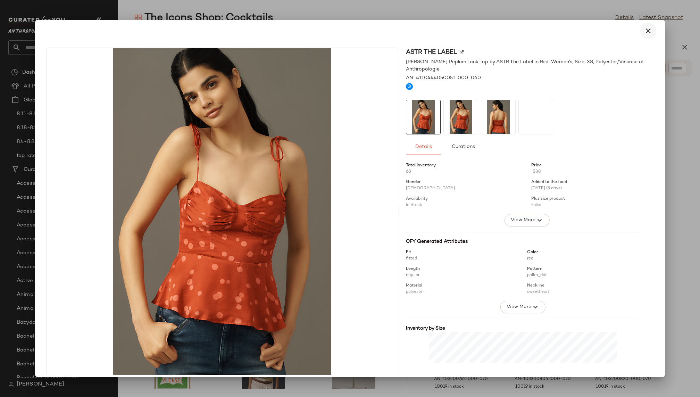
click at [644, 34] on icon "button" at bounding box center [648, 31] width 8 height 8
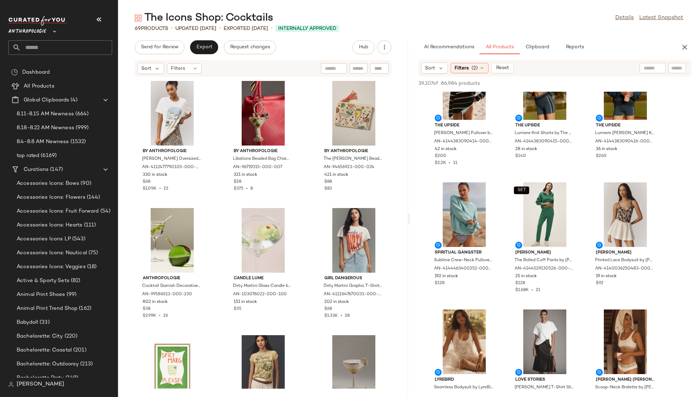
scroll to position [39575, 0]
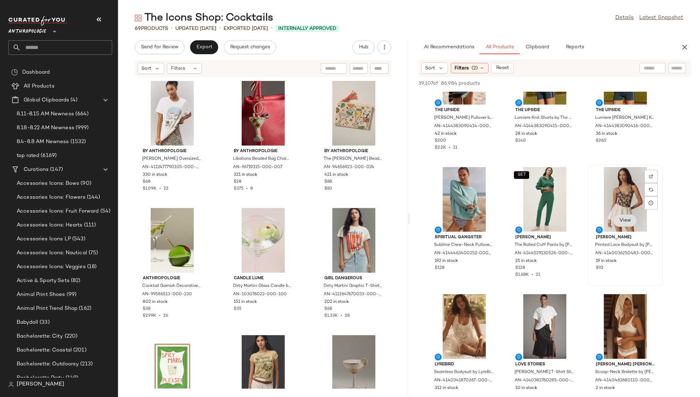
click at [626, 223] on span "View" at bounding box center [625, 221] width 12 height 6
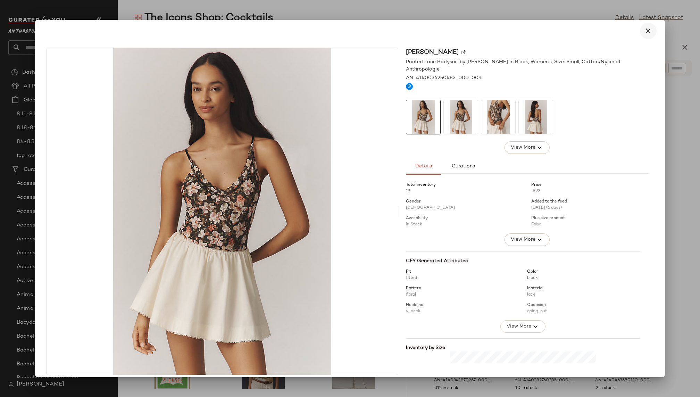
click at [645, 32] on icon "button" at bounding box center [648, 31] width 8 height 8
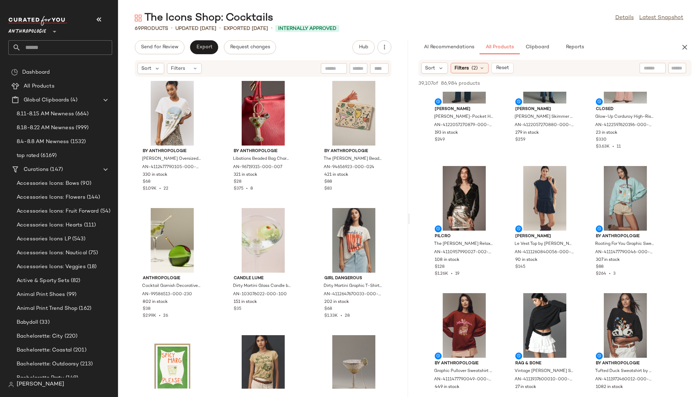
scroll to position [41567, 0]
click at [622, 226] on div "View" at bounding box center [625, 220] width 24 height 14
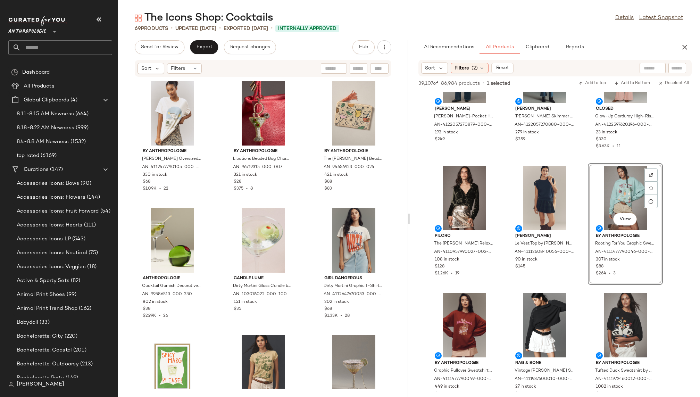
click at [625, 211] on div "View" at bounding box center [626, 198] width 70 height 65
click at [625, 215] on button "View" at bounding box center [625, 219] width 24 height 13
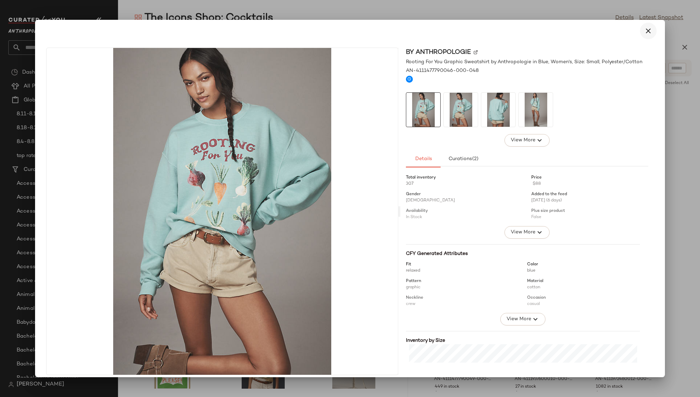
click at [644, 31] on icon "button" at bounding box center [648, 31] width 8 height 8
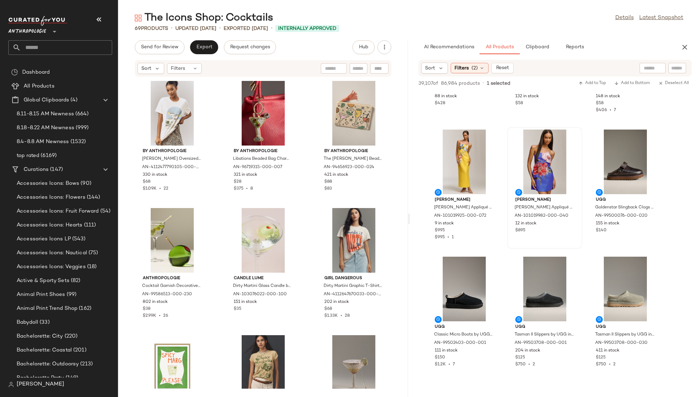
scroll to position [46646, 0]
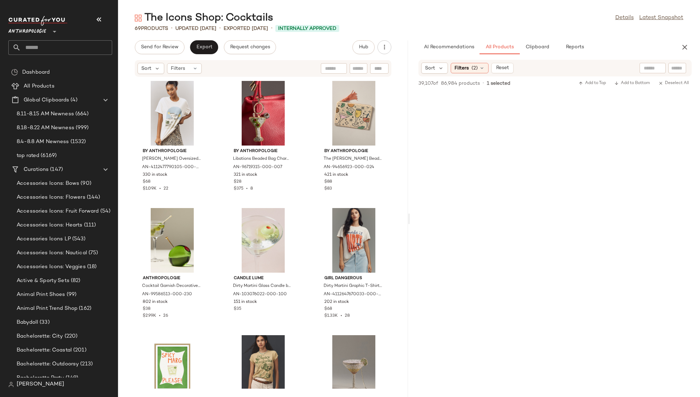
scroll to position [46646, 0]
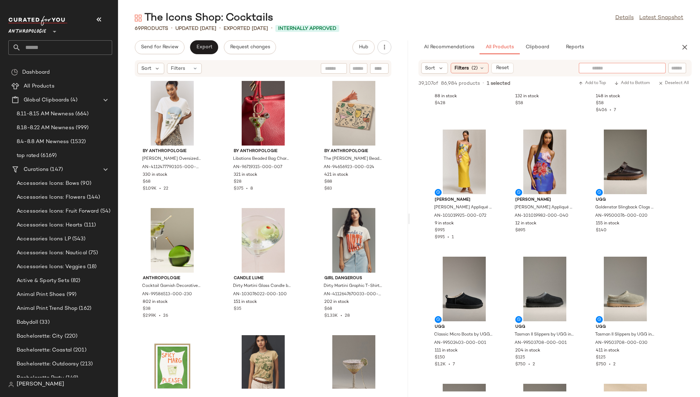
click at [648, 65] on input "text" at bounding box center [622, 68] width 60 height 7
type input "********"
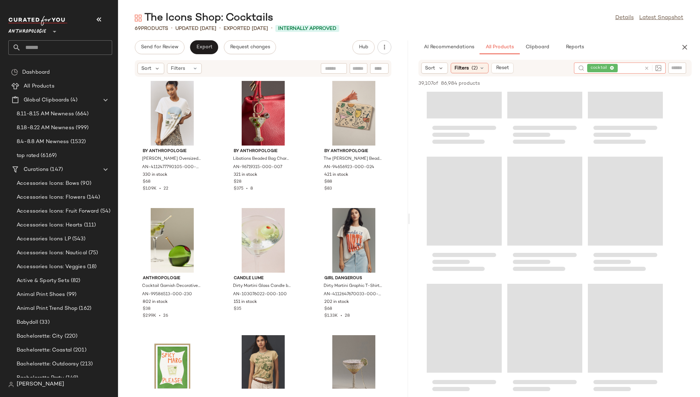
scroll to position [0, 0]
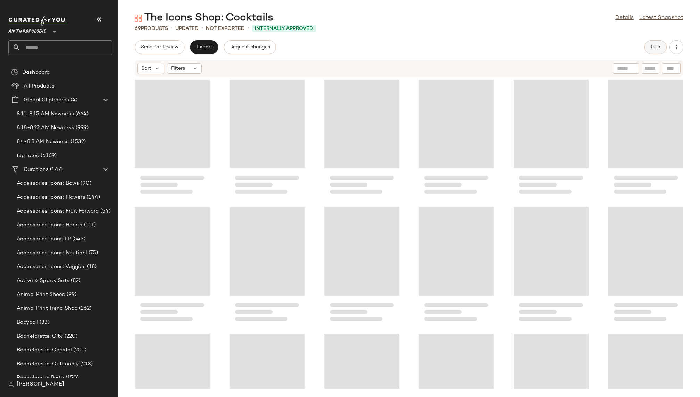
click at [649, 43] on button "Hub" at bounding box center [656, 47] width 22 height 14
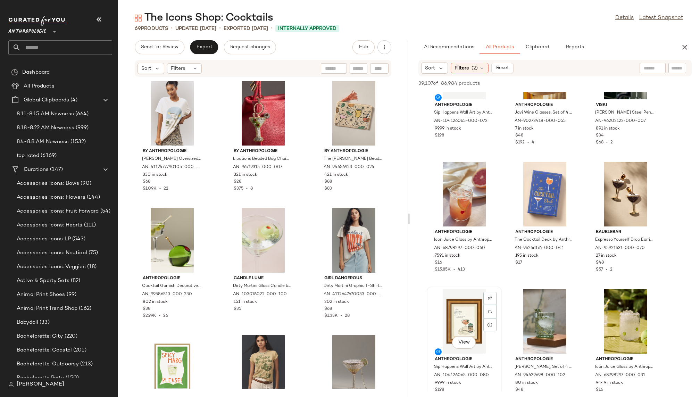
scroll to position [697, 0]
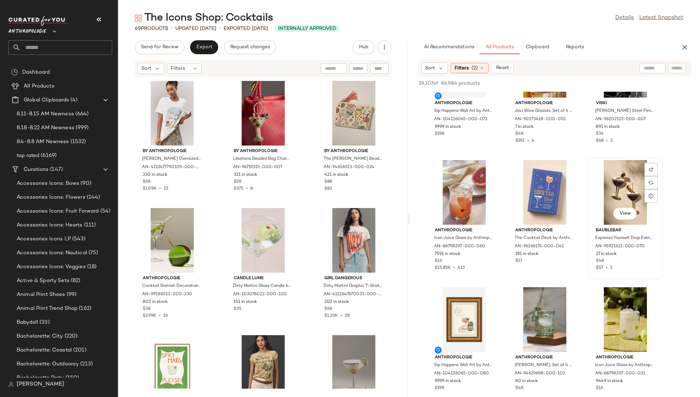
click at [619, 203] on div "View" at bounding box center [626, 192] width 70 height 65
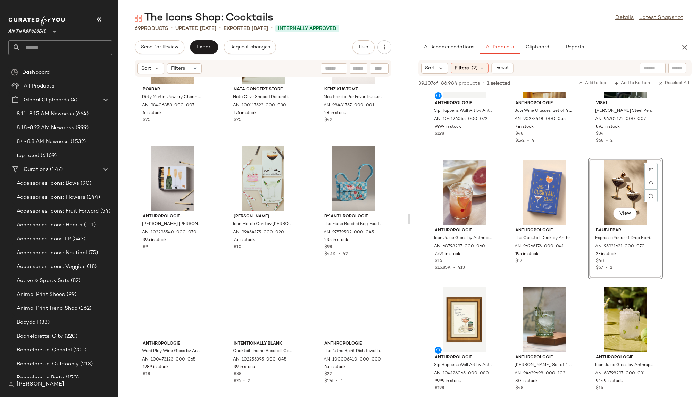
scroll to position [2614, 0]
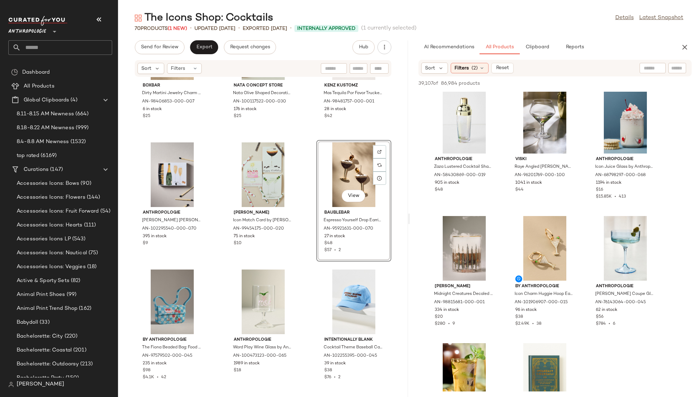
scroll to position [2684, 0]
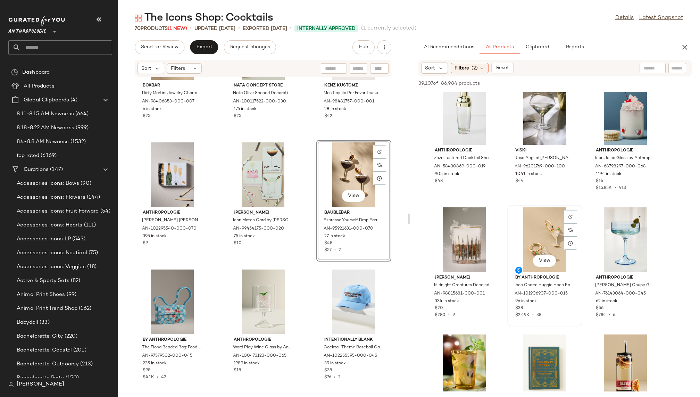
click at [530, 239] on div "View" at bounding box center [545, 239] width 70 height 65
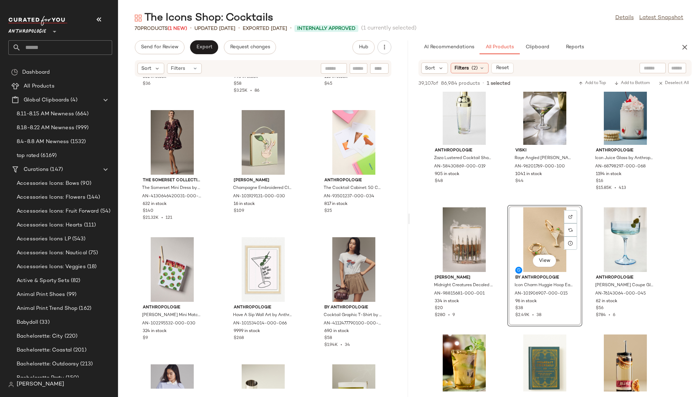
scroll to position [1630, 0]
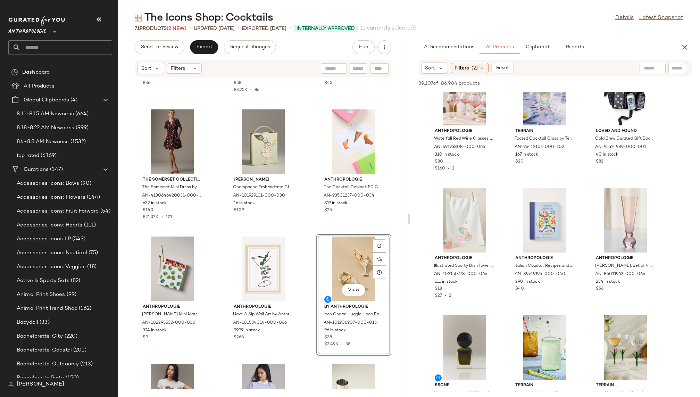
scroll to position [15814, 0]
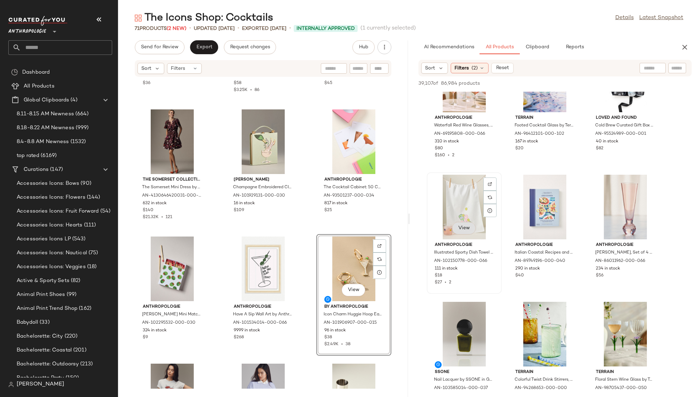
click at [468, 232] on button "View" at bounding box center [464, 228] width 24 height 13
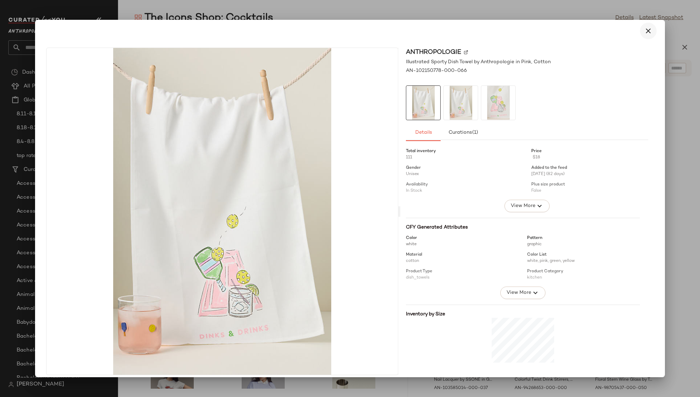
click at [645, 33] on icon "button" at bounding box center [648, 31] width 8 height 8
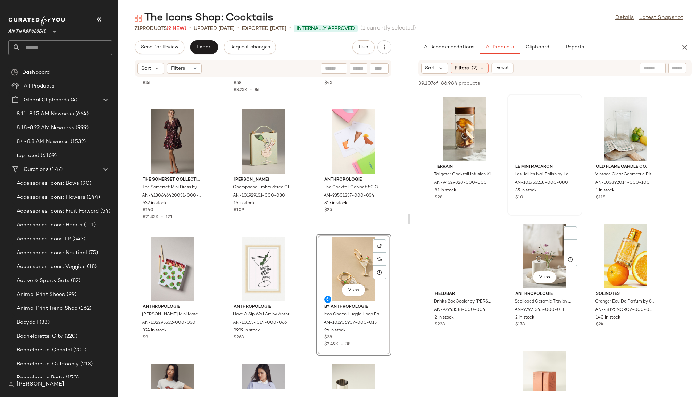
scroll to position [19613, 0]
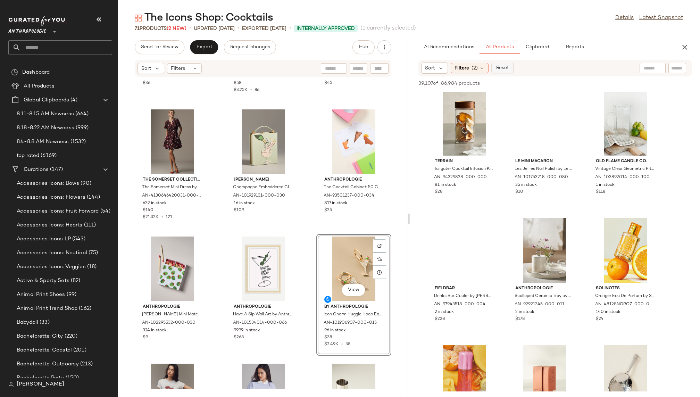
click at [501, 69] on span "Reset" at bounding box center [502, 68] width 13 height 6
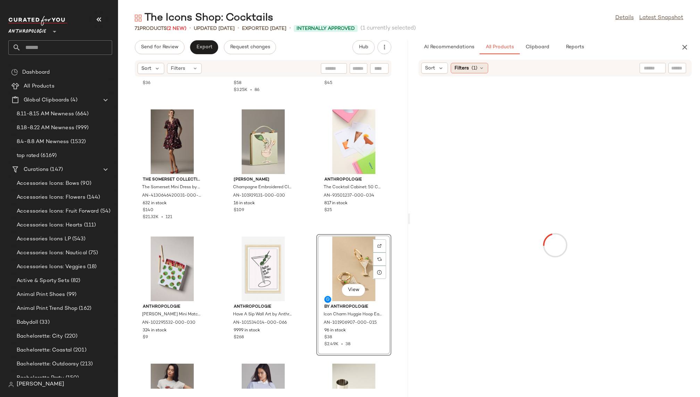
click at [473, 64] on div "Filters (1)" at bounding box center [470, 68] width 38 height 10
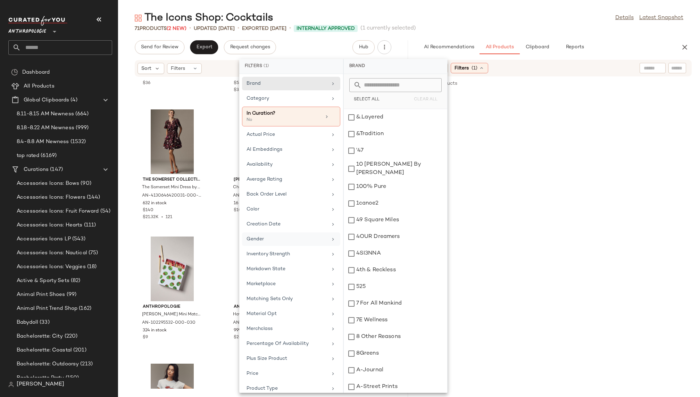
scroll to position [21, 0]
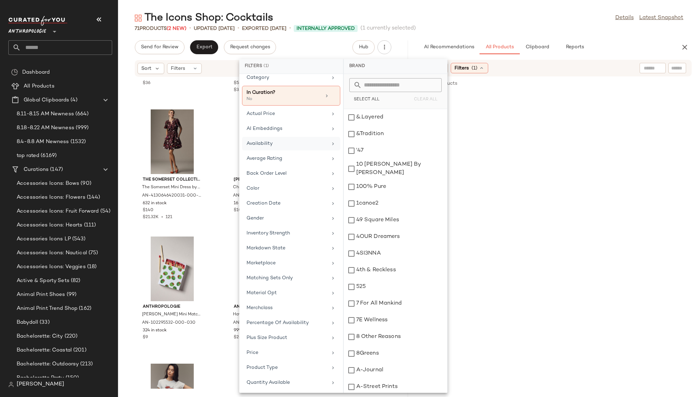
click at [306, 143] on div "Availability" at bounding box center [287, 143] width 81 height 7
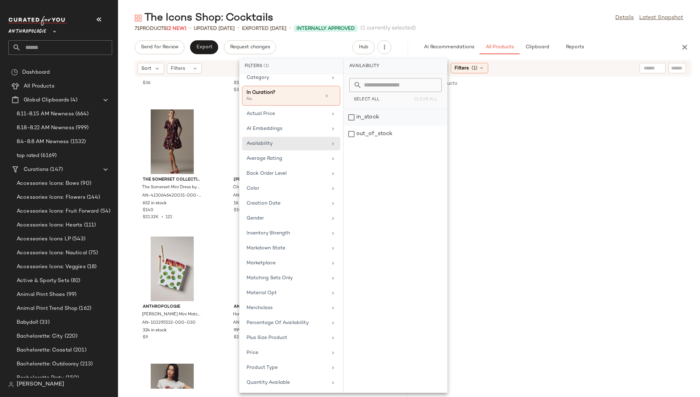
click at [373, 126] on div "in_stock" at bounding box center [396, 134] width 104 height 17
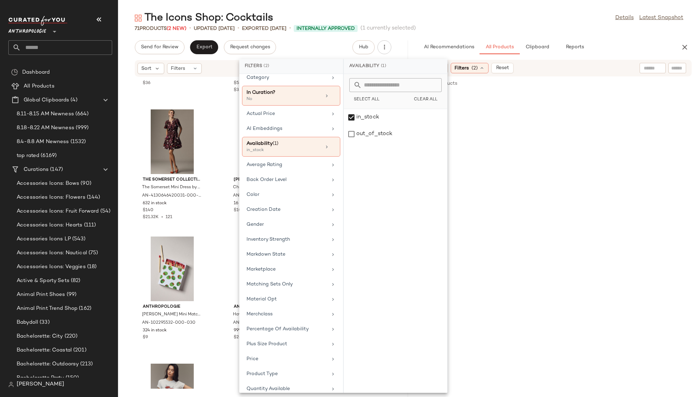
click at [509, 20] on div "The Icons Shop: Cocktails Details Latest Snapshot" at bounding box center [409, 18] width 582 height 14
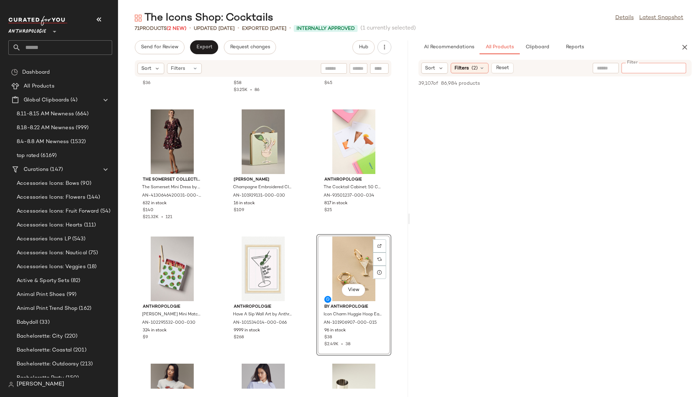
click at [674, 67] on input "Filter" at bounding box center [654, 68] width 59 height 7
type input "********"
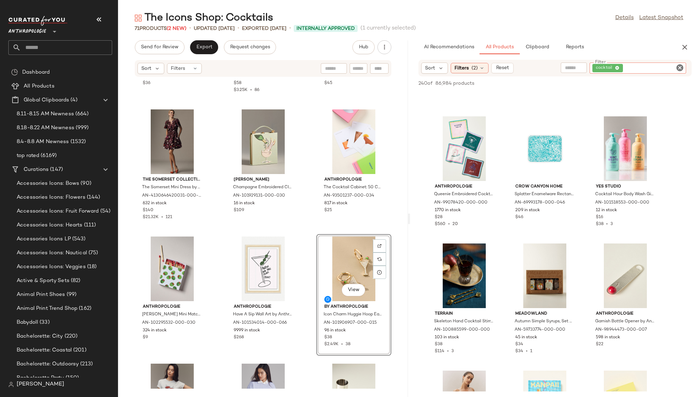
scroll to position [1505, 0]
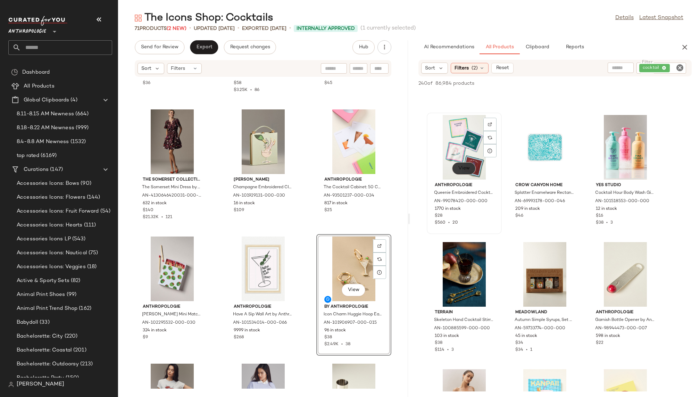
click at [468, 172] on button "View" at bounding box center [464, 168] width 24 height 13
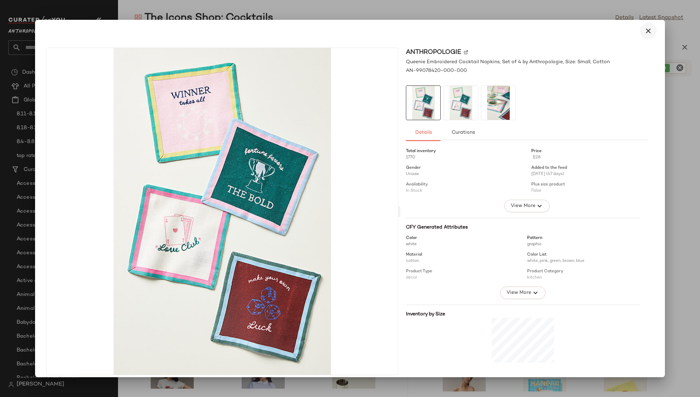
click at [646, 32] on icon "button" at bounding box center [648, 31] width 8 height 8
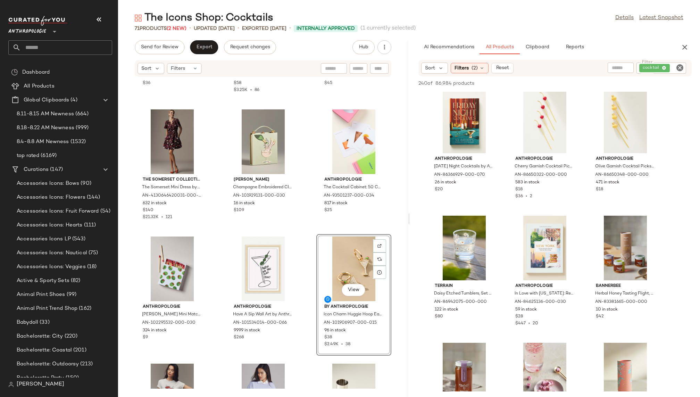
scroll to position [8045, 0]
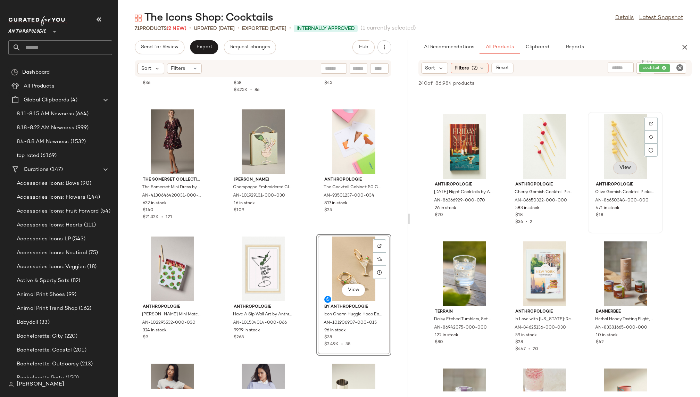
click at [622, 165] on span "View" at bounding box center [625, 168] width 12 height 6
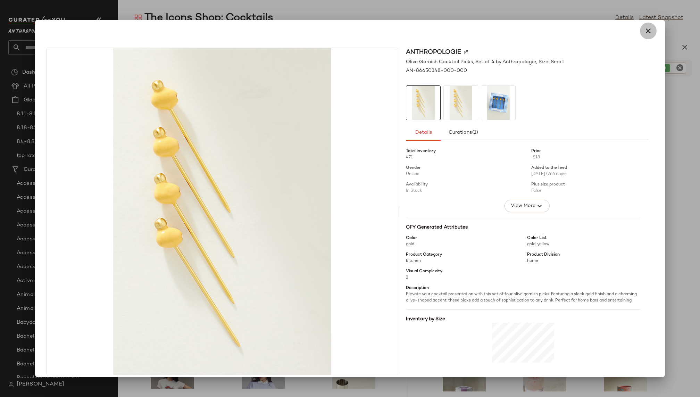
click at [644, 32] on icon "button" at bounding box center [648, 31] width 8 height 8
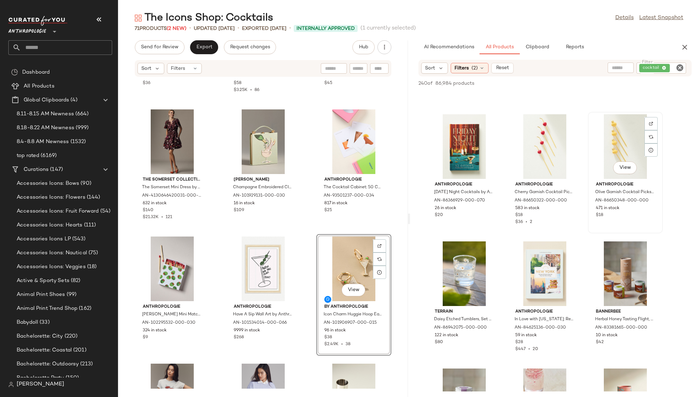
click at [608, 170] on div "View" at bounding box center [626, 146] width 70 height 65
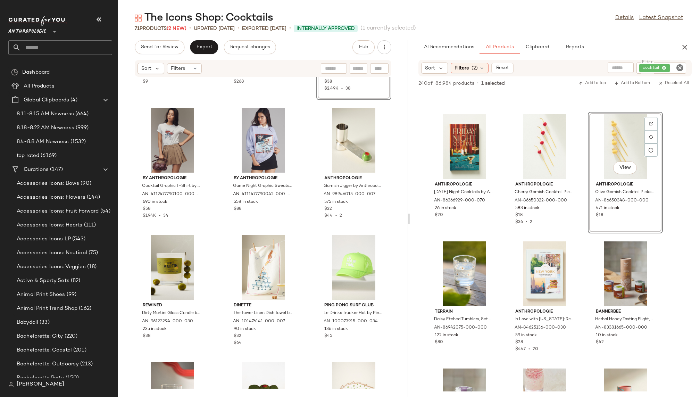
scroll to position [1883, 0]
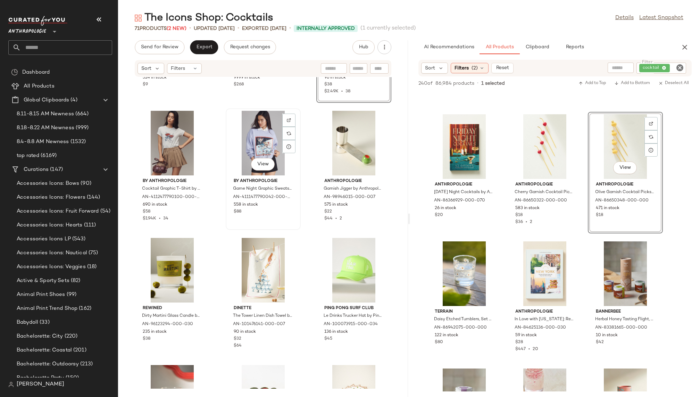
click at [247, 168] on div "View" at bounding box center [263, 143] width 70 height 65
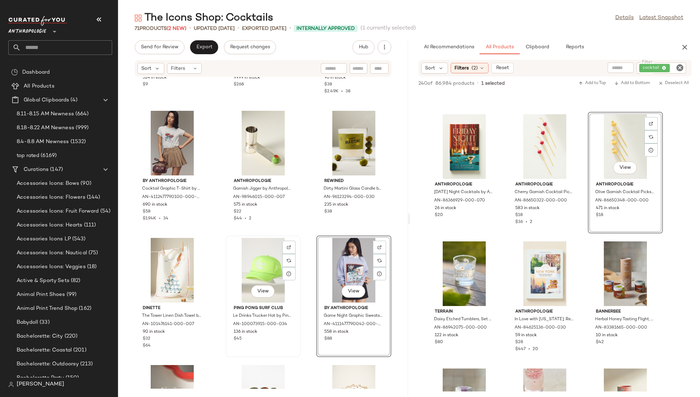
click at [243, 267] on div "View" at bounding box center [263, 270] width 70 height 65
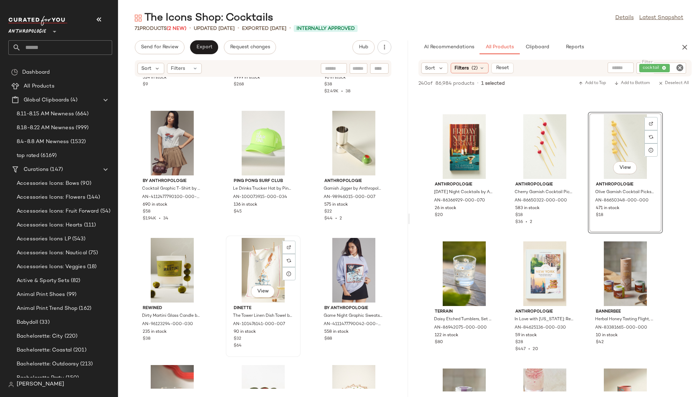
click at [246, 271] on div "View" at bounding box center [263, 270] width 70 height 65
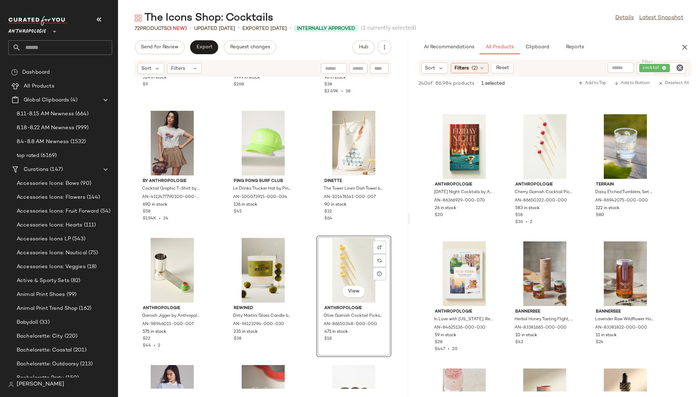
click at [300, 351] on div "Anthropologie Abigail Jayne Olive Mini Matches by Anthropologie in Green AN-102…" at bounding box center [263, 233] width 290 height 312
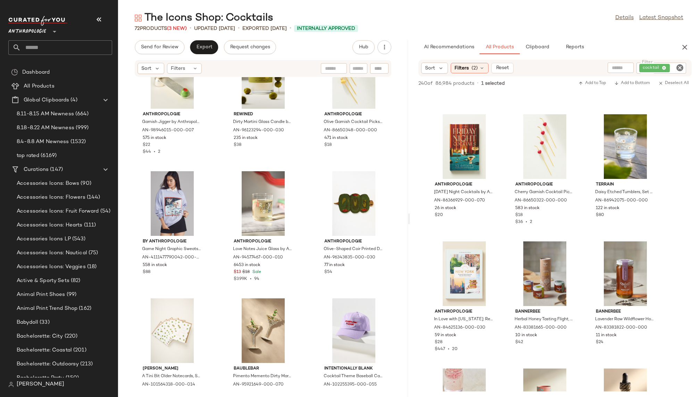
scroll to position [2078, 0]
click at [324, 320] on div "View" at bounding box center [354, 329] width 70 height 65
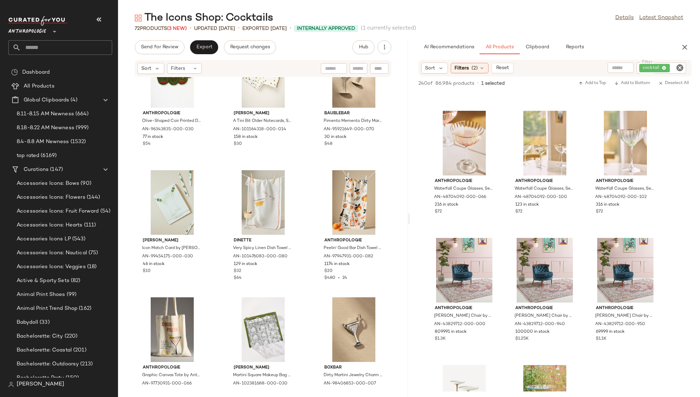
scroll to position [9586, 0]
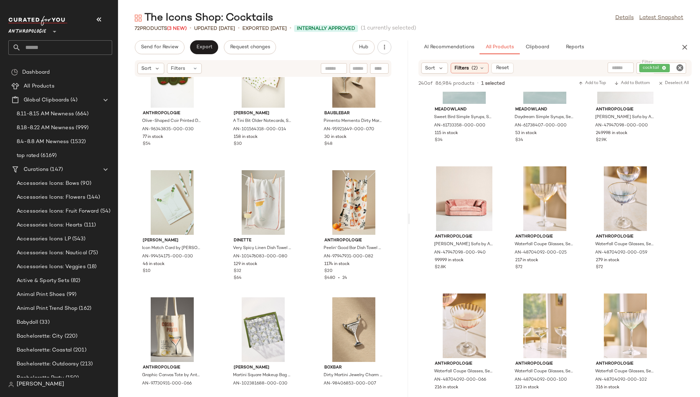
click at [683, 65] on icon "Clear Filter" at bounding box center [680, 68] width 8 height 8
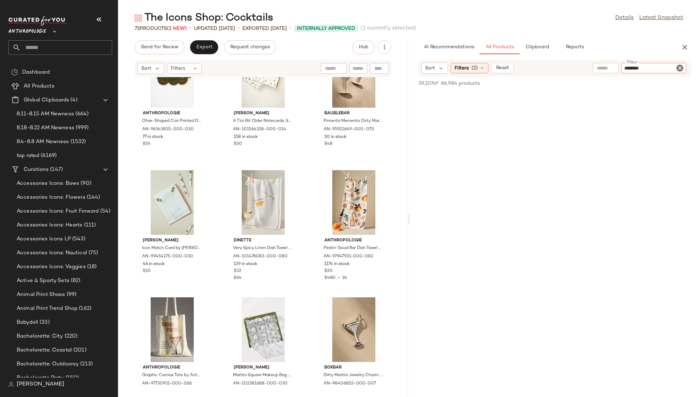
type input "*********"
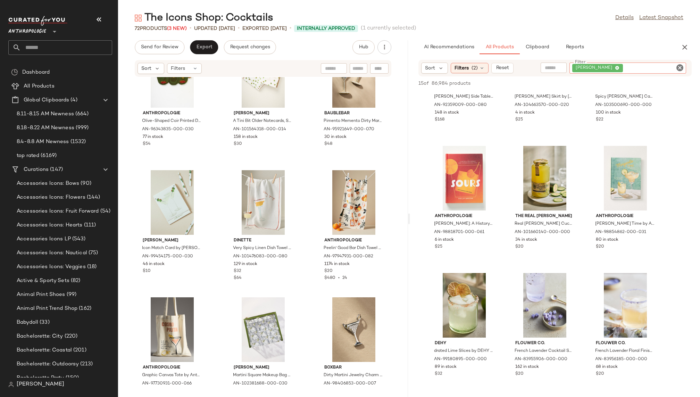
scroll to position [0, 0]
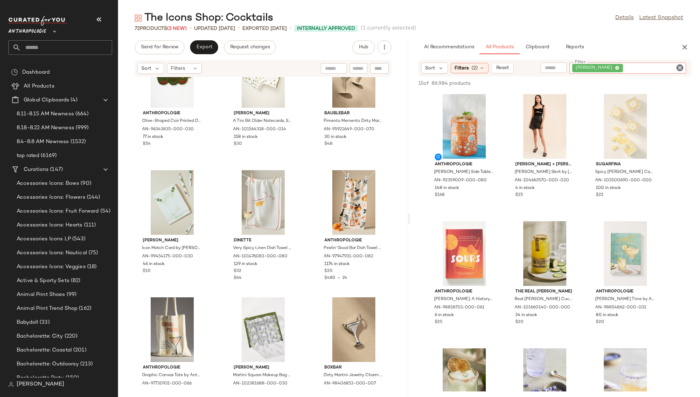
click at [680, 67] on icon "Clear Filter" at bounding box center [680, 68] width 8 height 8
click at [606, 71] on input "text" at bounding box center [622, 68] width 60 height 7
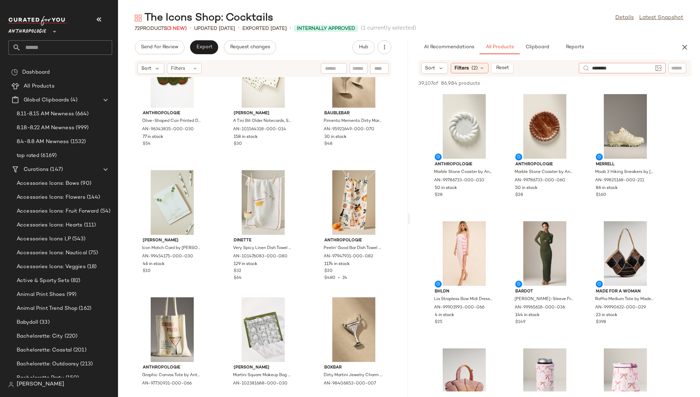
type input "*********"
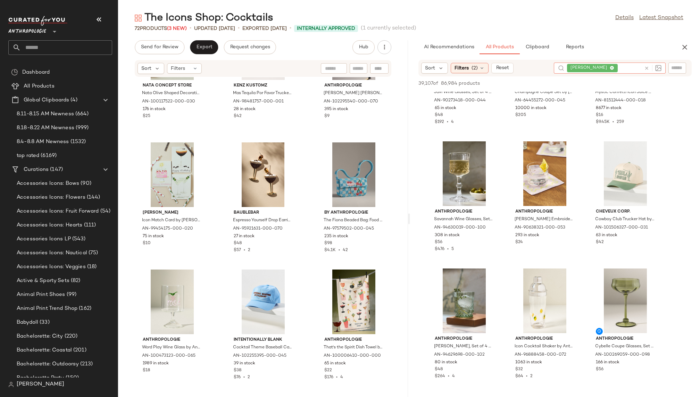
scroll to position [1229, 0]
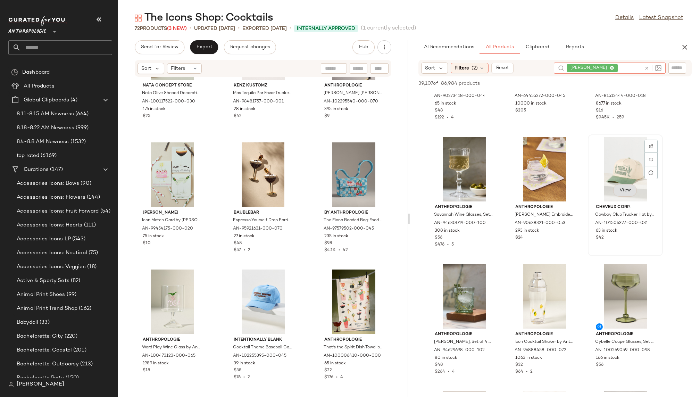
click at [628, 189] on span "View" at bounding box center [625, 191] width 12 height 6
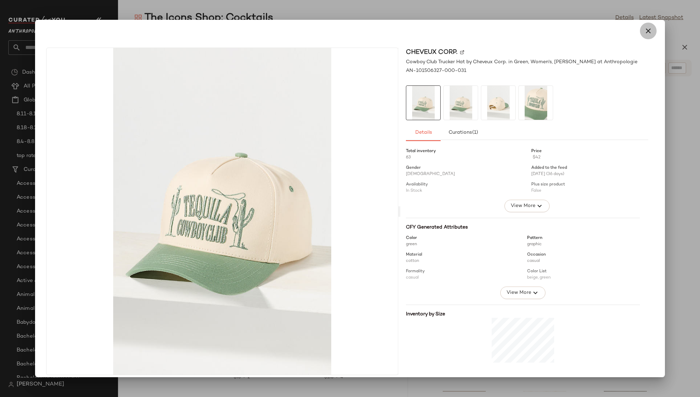
click at [645, 32] on icon "button" at bounding box center [648, 31] width 8 height 8
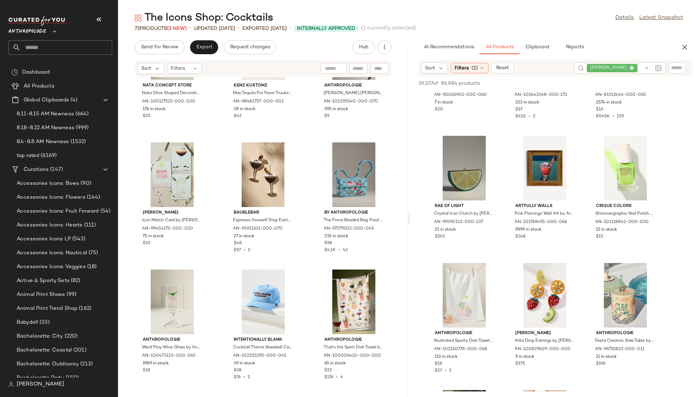
scroll to position [4409, 0]
click at [460, 169] on div "View" at bounding box center [464, 167] width 70 height 65
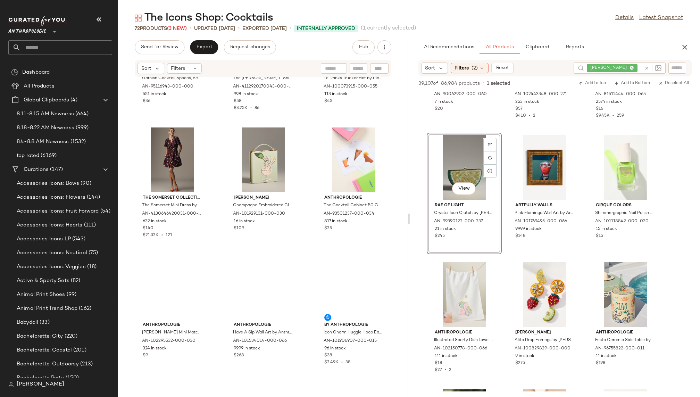
scroll to position [1685, 0]
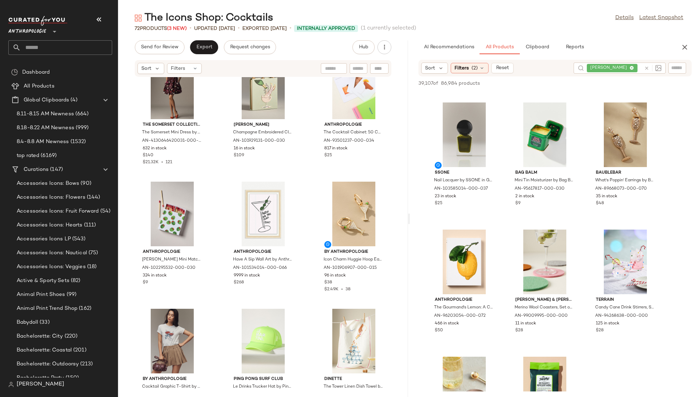
scroll to position [7660, 0]
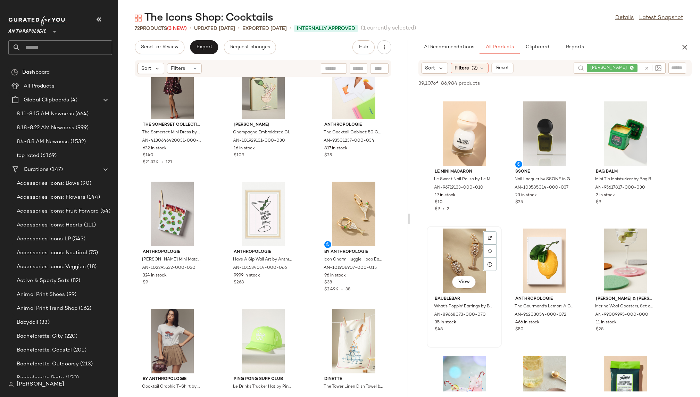
click at [458, 255] on div "View" at bounding box center [464, 261] width 70 height 65
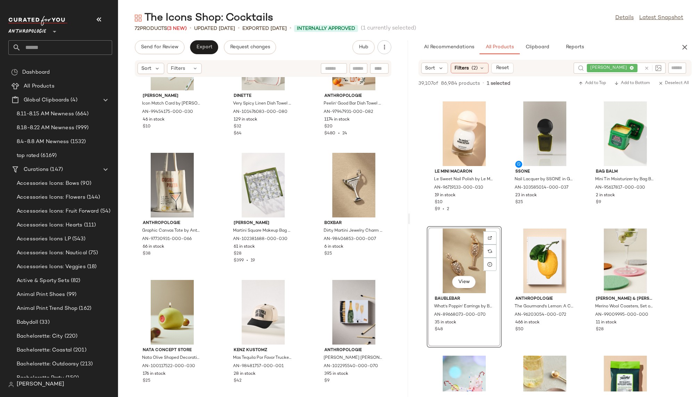
scroll to position [2478, 0]
click at [168, 166] on div "View" at bounding box center [172, 184] width 70 height 65
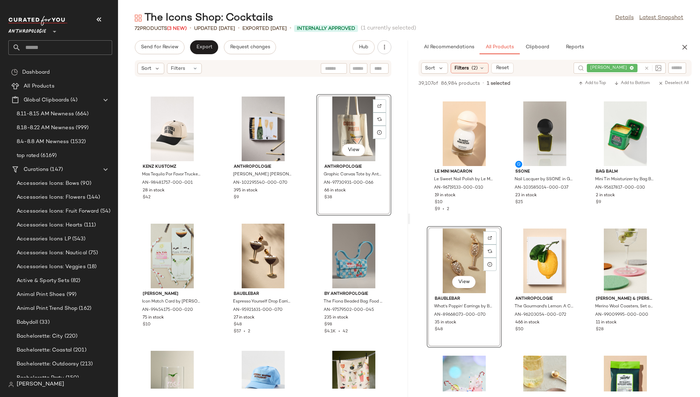
scroll to position [2650, 0]
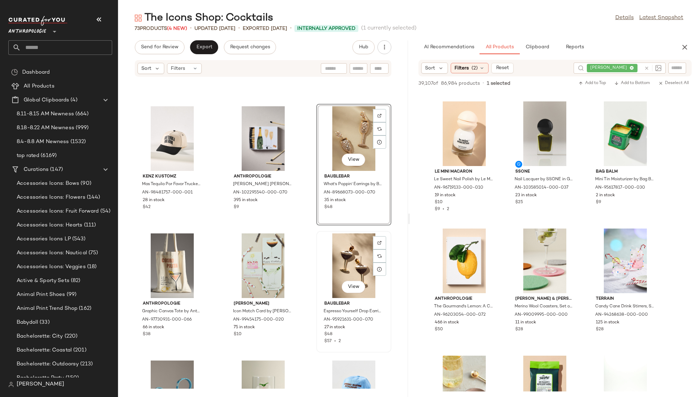
click at [353, 242] on div "View" at bounding box center [354, 265] width 70 height 65
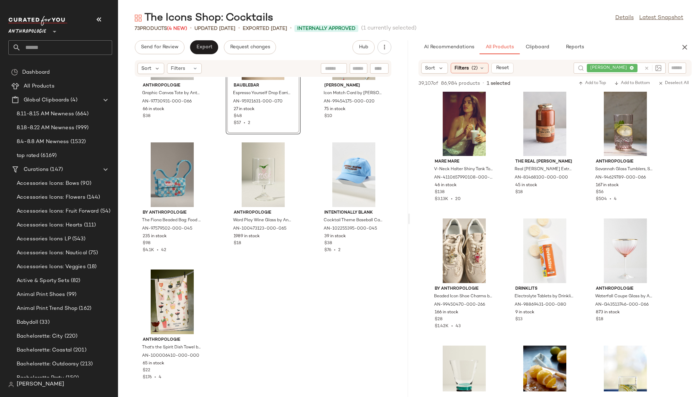
scroll to position [9522, 0]
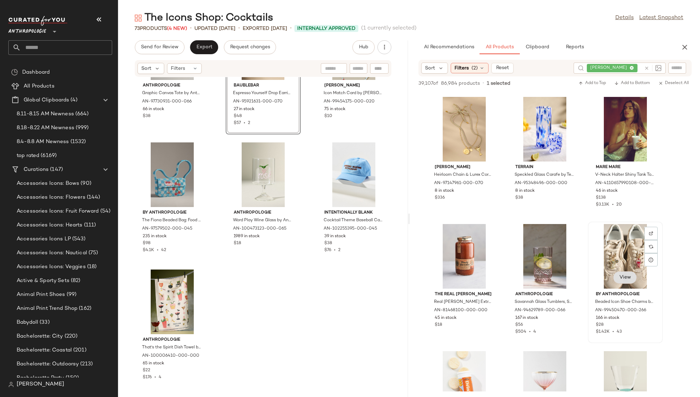
click at [620, 279] on span "View" at bounding box center [625, 278] width 12 height 6
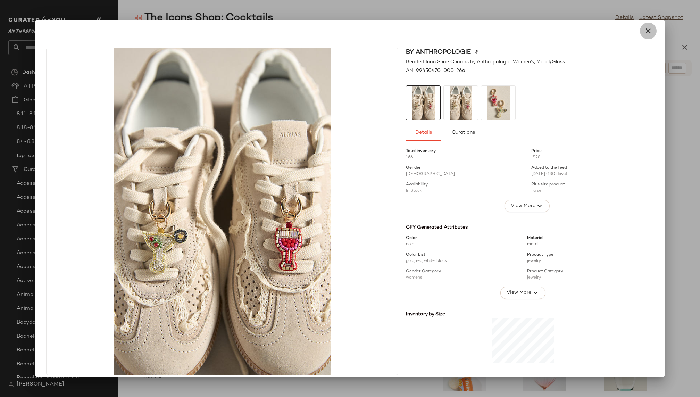
click at [644, 33] on icon "button" at bounding box center [648, 31] width 8 height 8
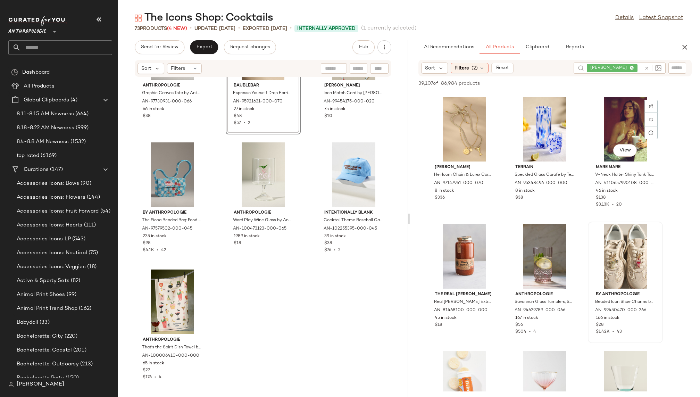
click at [612, 238] on div at bounding box center [626, 256] width 70 height 65
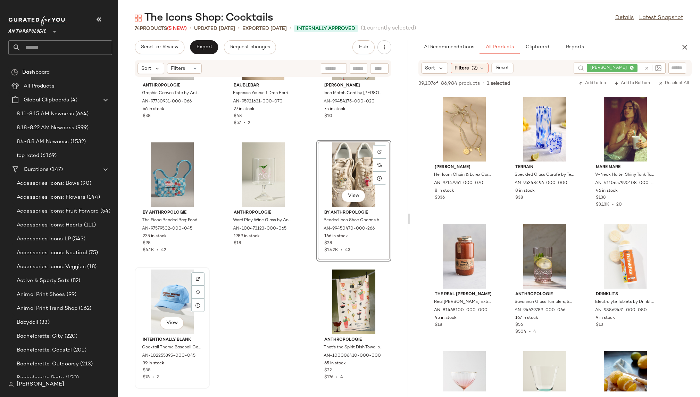
click at [165, 298] on div "View" at bounding box center [172, 302] width 70 height 65
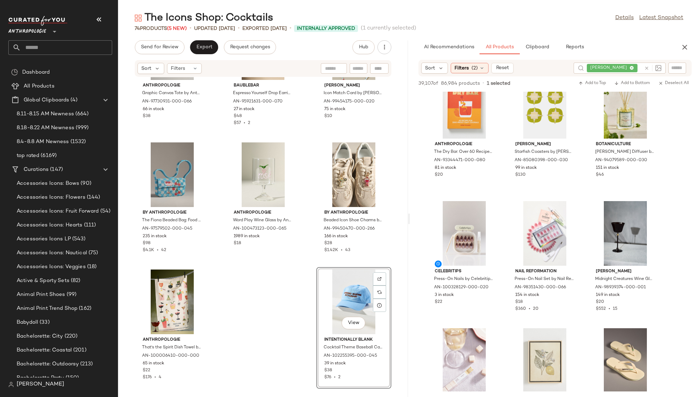
scroll to position [10478, 0]
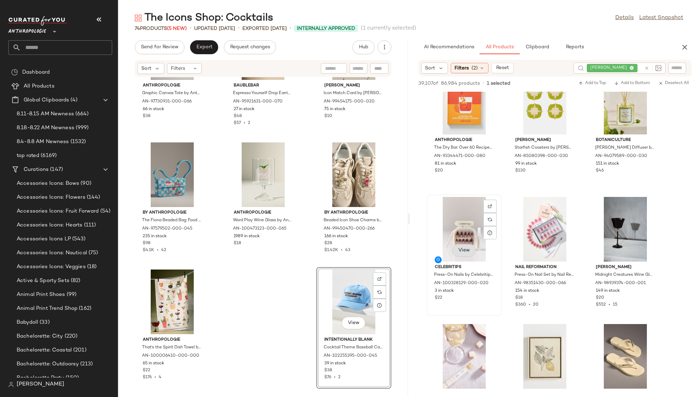
click at [469, 248] on span "View" at bounding box center [464, 251] width 12 height 6
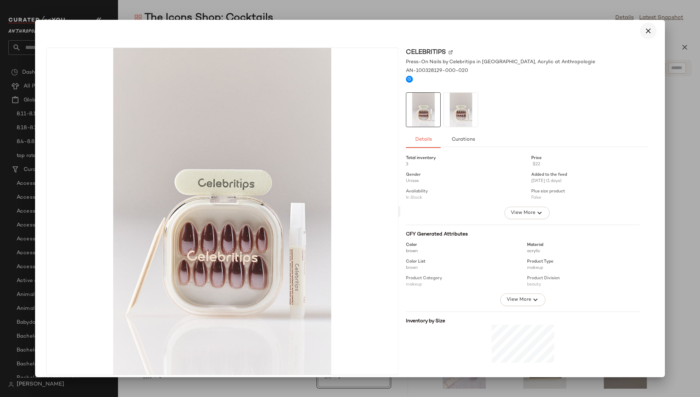
click at [646, 31] on icon "button" at bounding box center [648, 31] width 8 height 8
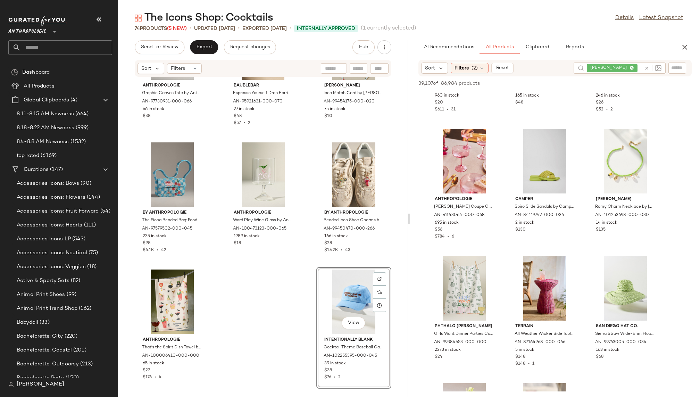
scroll to position [12548, 0]
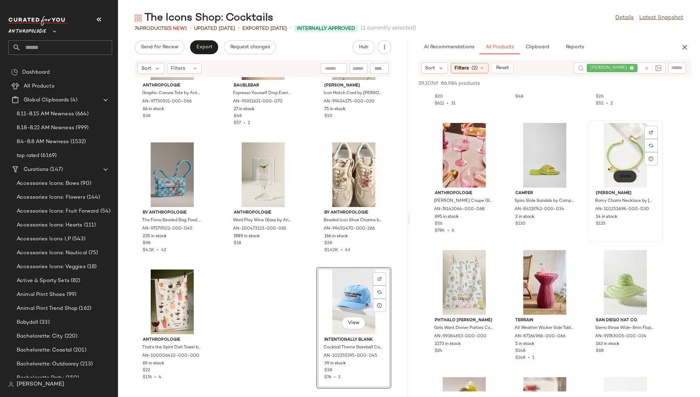
click at [617, 178] on button "View" at bounding box center [625, 176] width 24 height 13
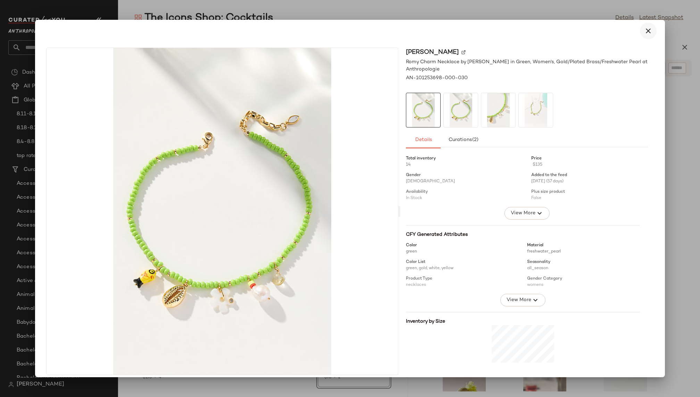
click at [648, 31] on icon "button" at bounding box center [648, 31] width 8 height 8
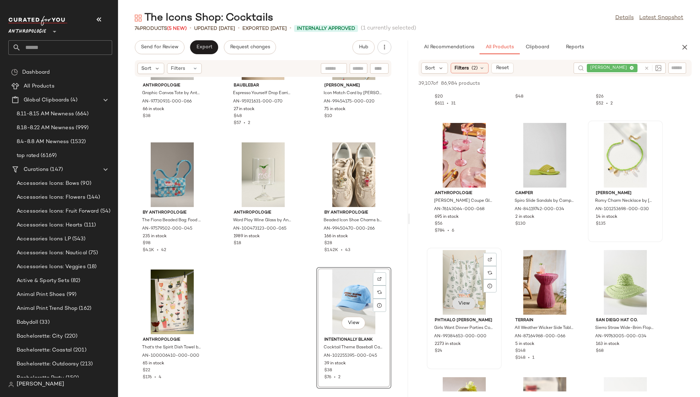
click at [464, 303] on span "View" at bounding box center [464, 304] width 12 height 6
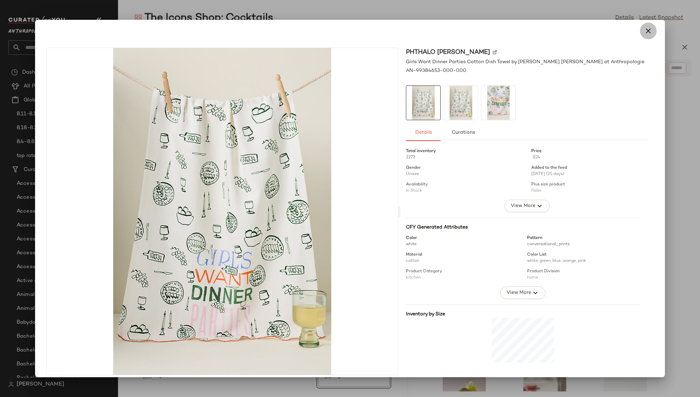
click at [644, 34] on icon "button" at bounding box center [648, 31] width 8 height 8
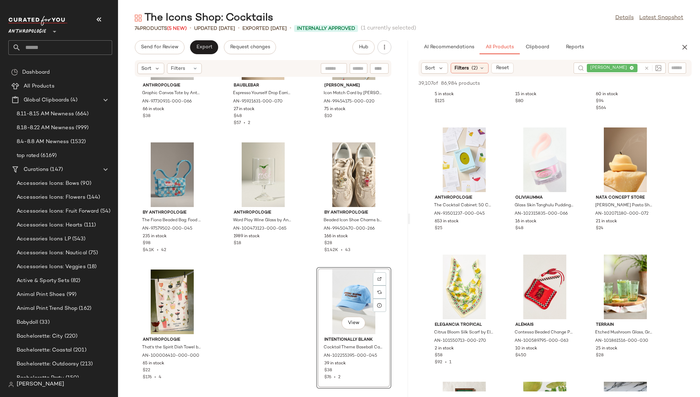
scroll to position [24484, 0]
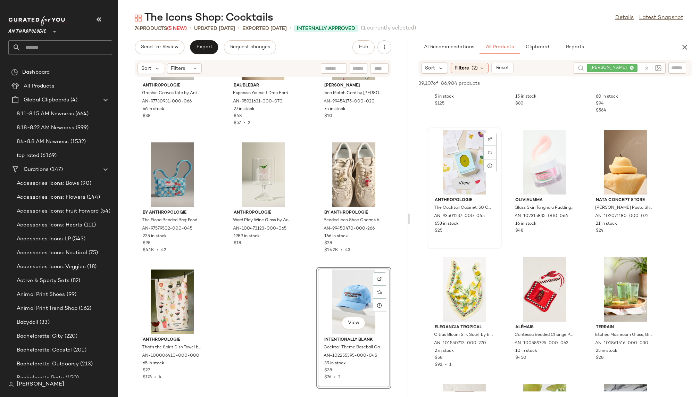
click at [468, 185] on span "View" at bounding box center [464, 184] width 12 height 6
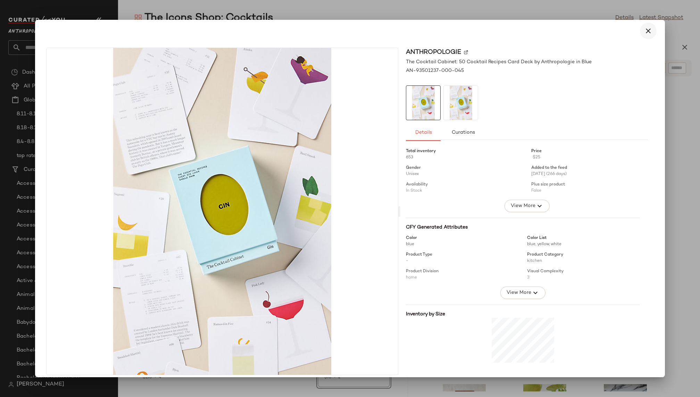
click at [645, 31] on icon "button" at bounding box center [648, 31] width 8 height 8
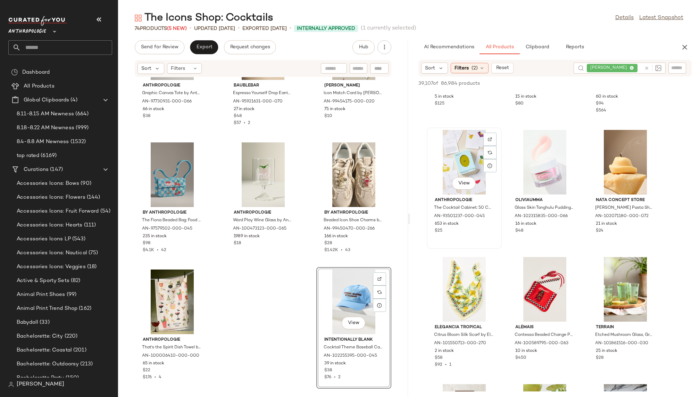
click at [452, 147] on div "View" at bounding box center [464, 162] width 70 height 65
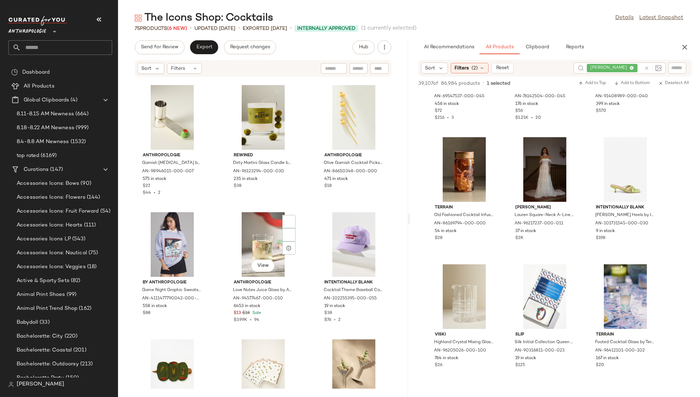
scroll to position [1894, 0]
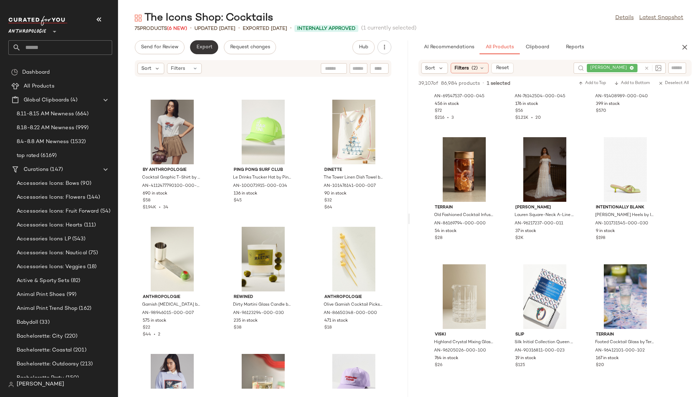
click at [198, 46] on span "Export" at bounding box center [204, 47] width 16 height 6
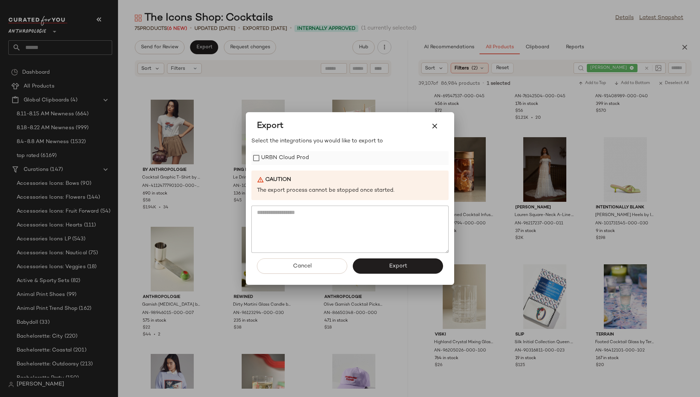
click at [291, 156] on label "URBN Cloud Prod" at bounding box center [285, 158] width 48 height 14
click at [388, 264] on button "Export" at bounding box center [398, 265] width 90 height 15
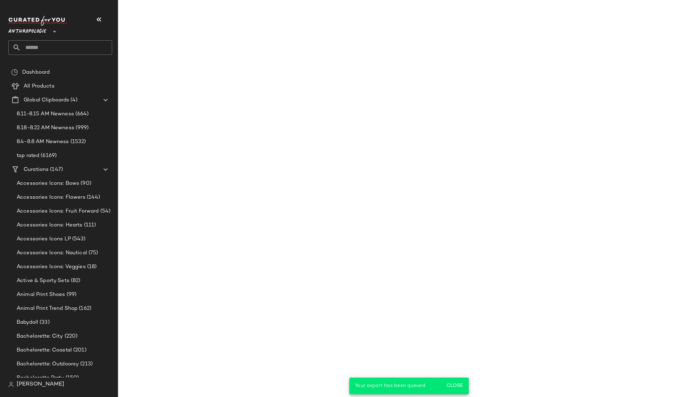
scroll to position [28579, 0]
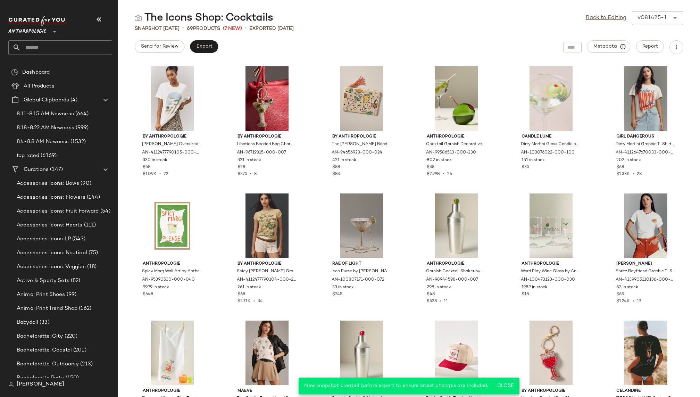
click at [63, 48] on input "text" at bounding box center [66, 47] width 91 height 15
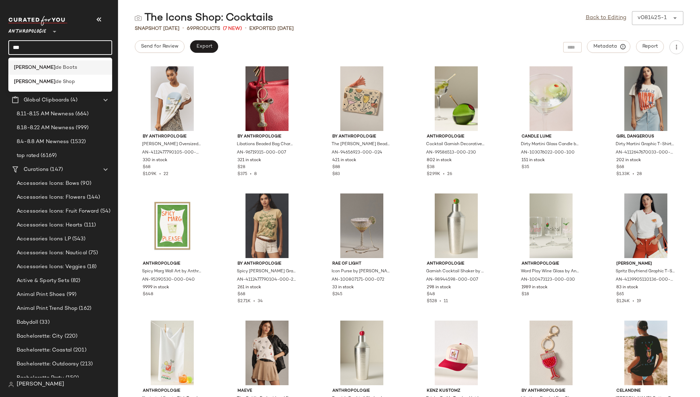
type input "***"
click at [56, 66] on span "de Boots" at bounding box center [67, 67] width 22 height 7
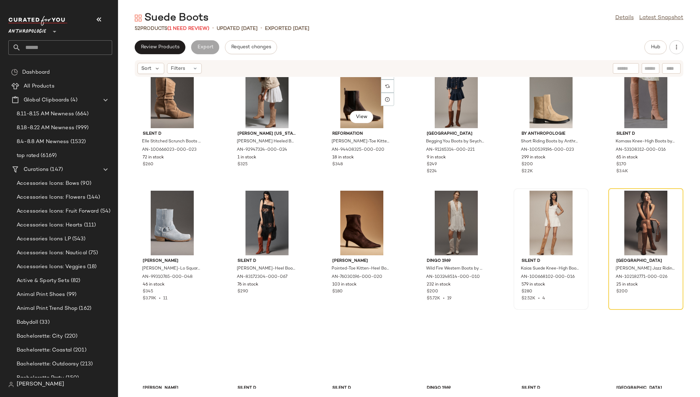
scroll to position [156, 0]
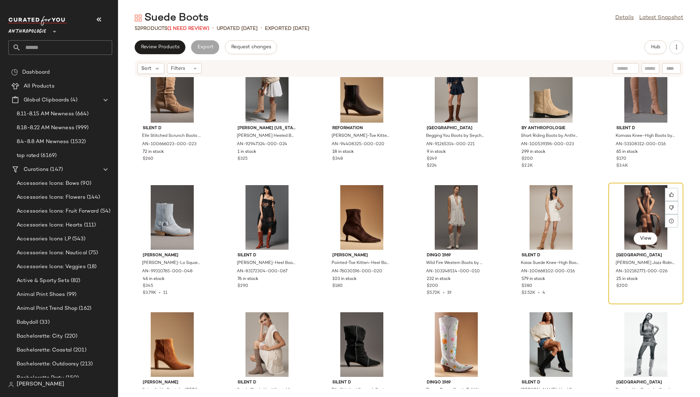
click at [619, 212] on div "View" at bounding box center [646, 217] width 70 height 65
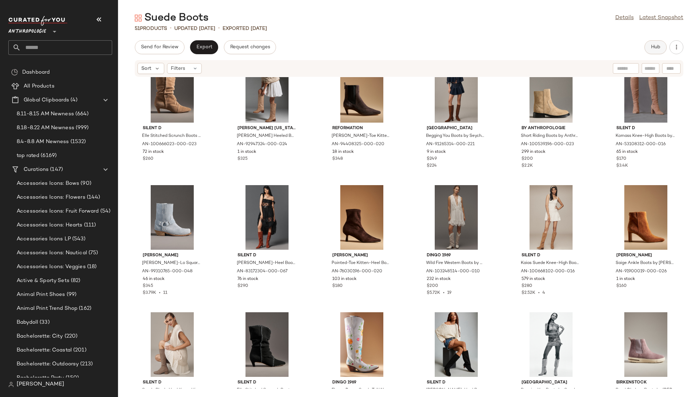
click at [655, 47] on span "Hub" at bounding box center [656, 47] width 10 height 6
